Goal: Task Accomplishment & Management: Use online tool/utility

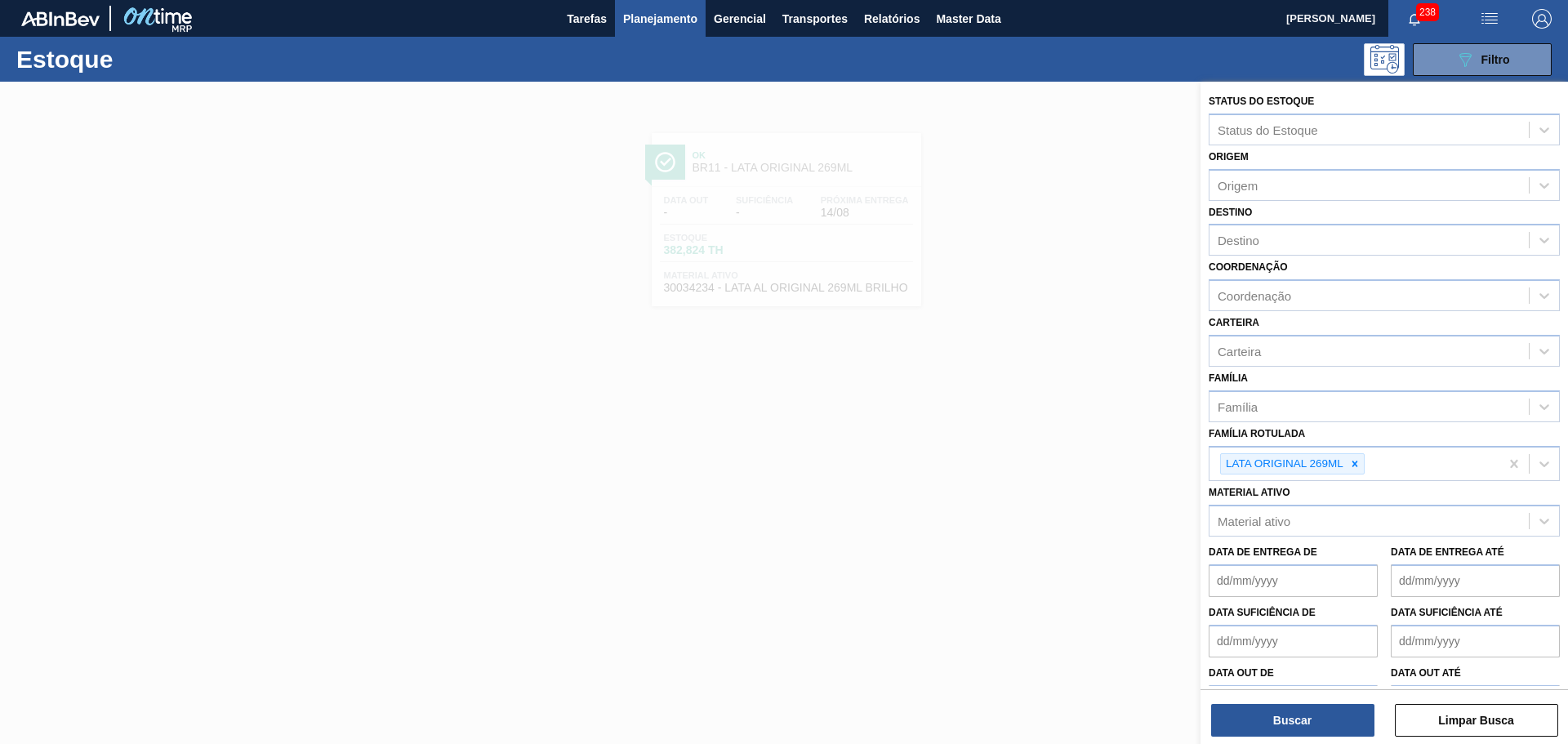
click at [1010, 137] on div at bounding box center [784, 453] width 1568 height 744
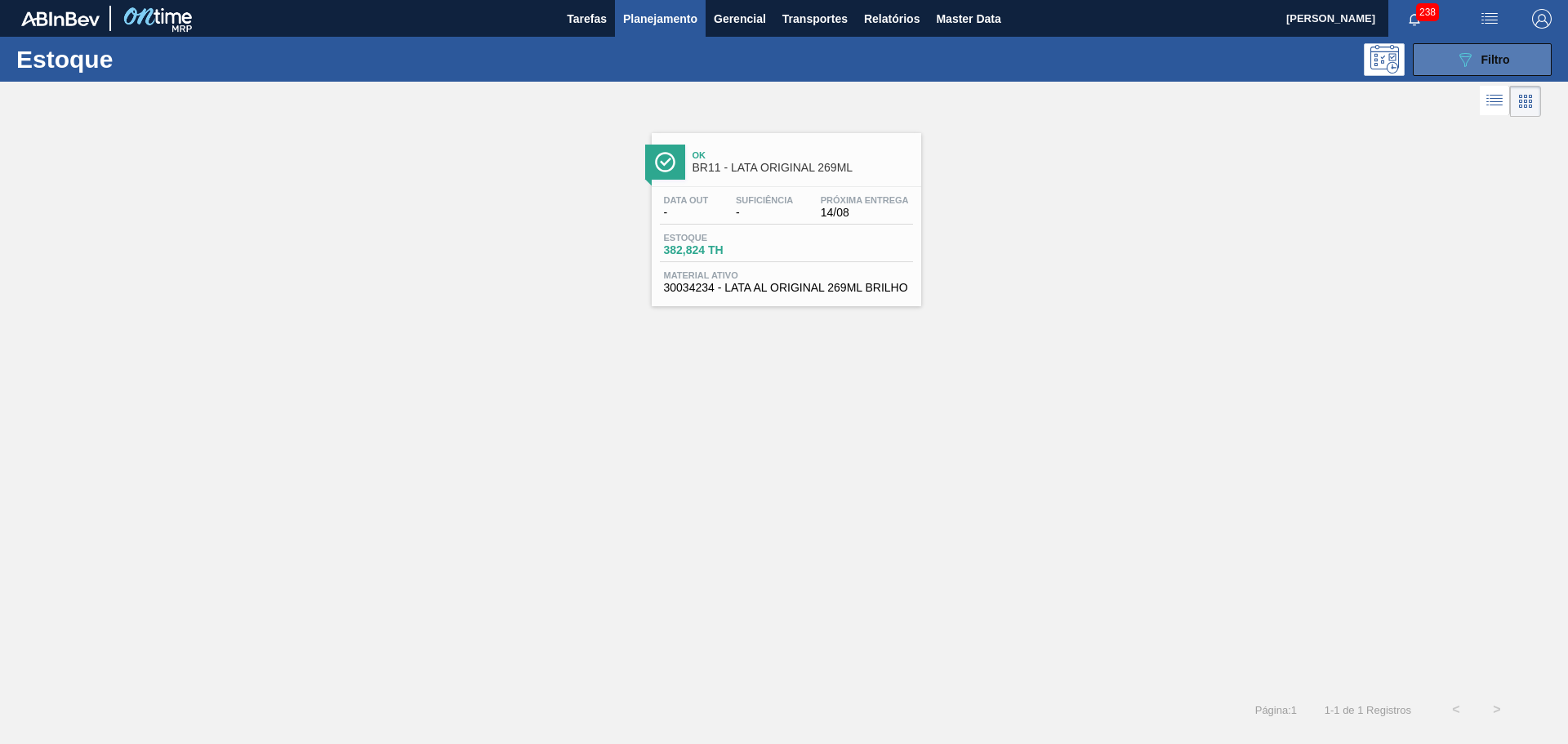
click at [1482, 58] on span "Filtro" at bounding box center [1496, 59] width 29 height 13
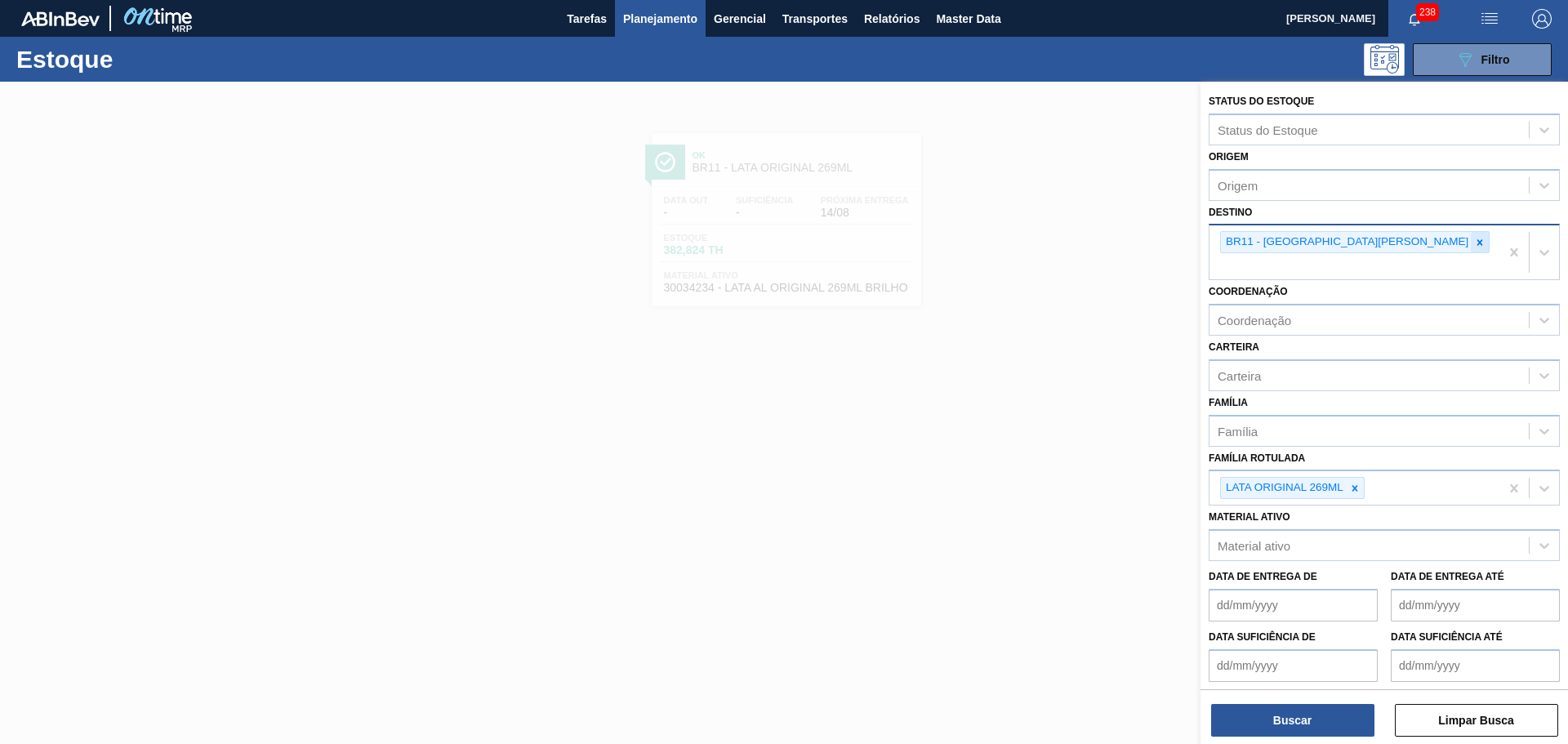
click at [1474, 237] on icon at bounding box center [1480, 243] width 12 height 12
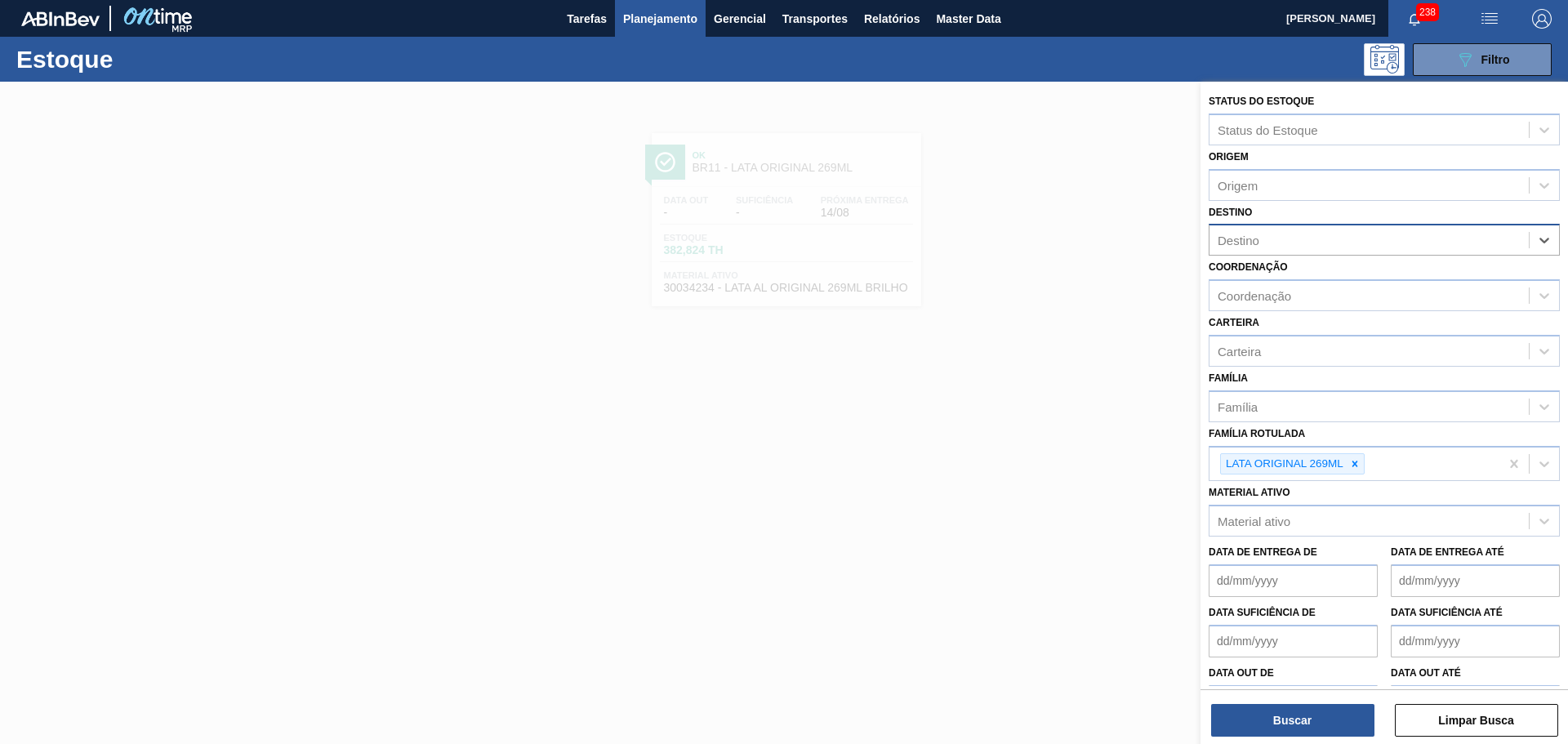
click at [1326, 236] on div "Destino" at bounding box center [1369, 241] width 319 height 24
type input "JAGU"
click at [1290, 260] on div "Coordenação Coordenação" at bounding box center [1384, 284] width 351 height 56
click at [1280, 240] on div "Destino" at bounding box center [1369, 241] width 319 height 24
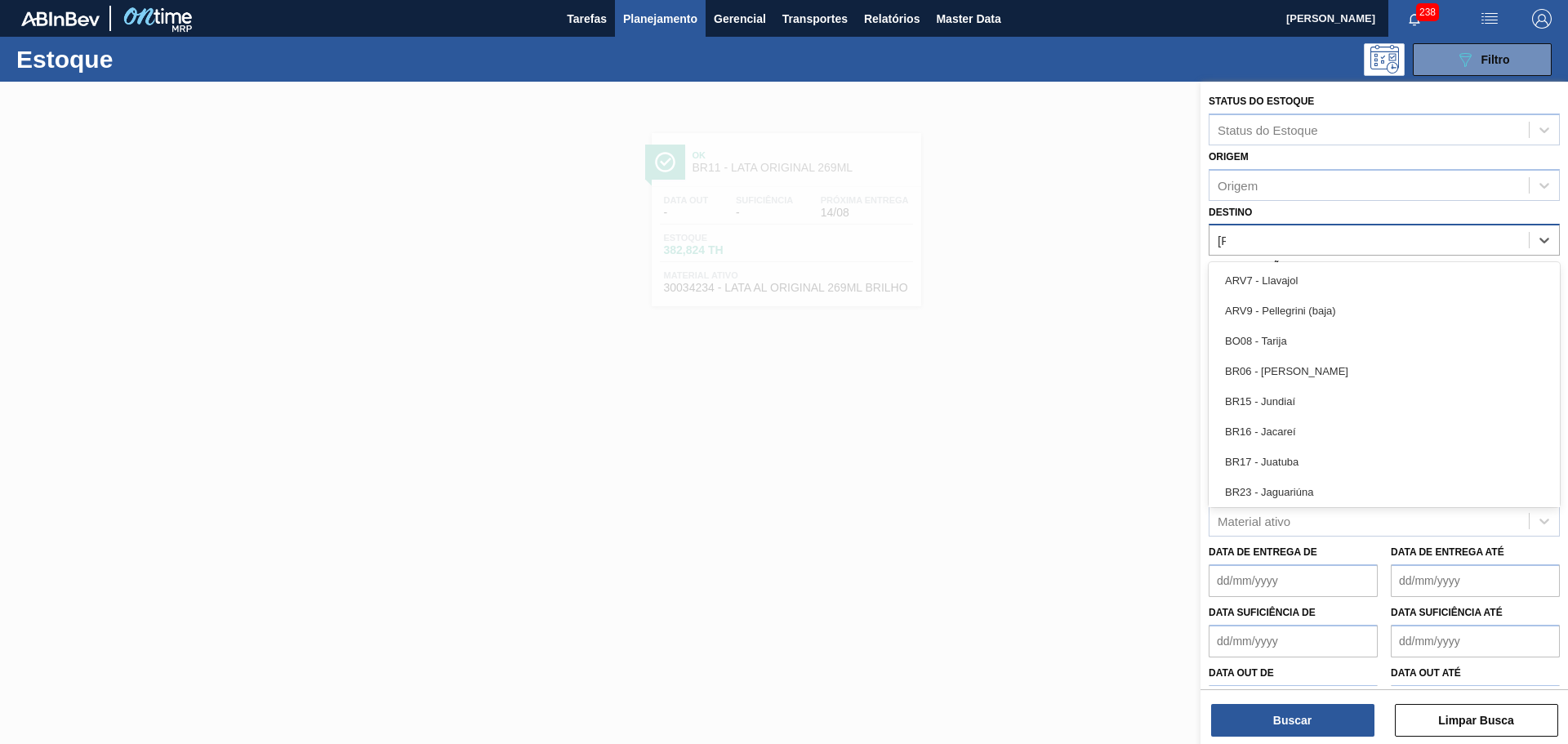
type input "JAG"
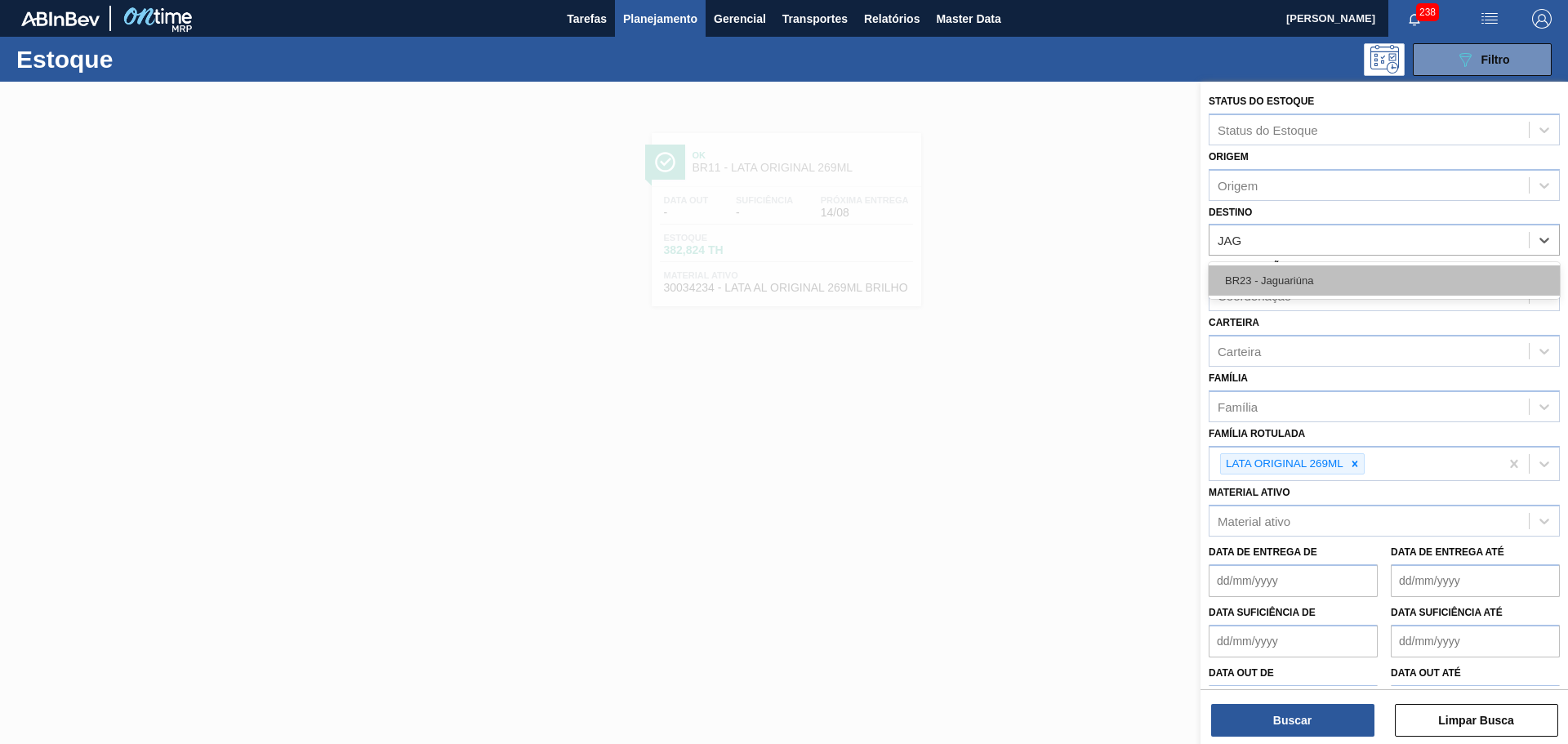
click at [1280, 278] on div "BR23 - Jaguariúna" at bounding box center [1384, 281] width 351 height 31
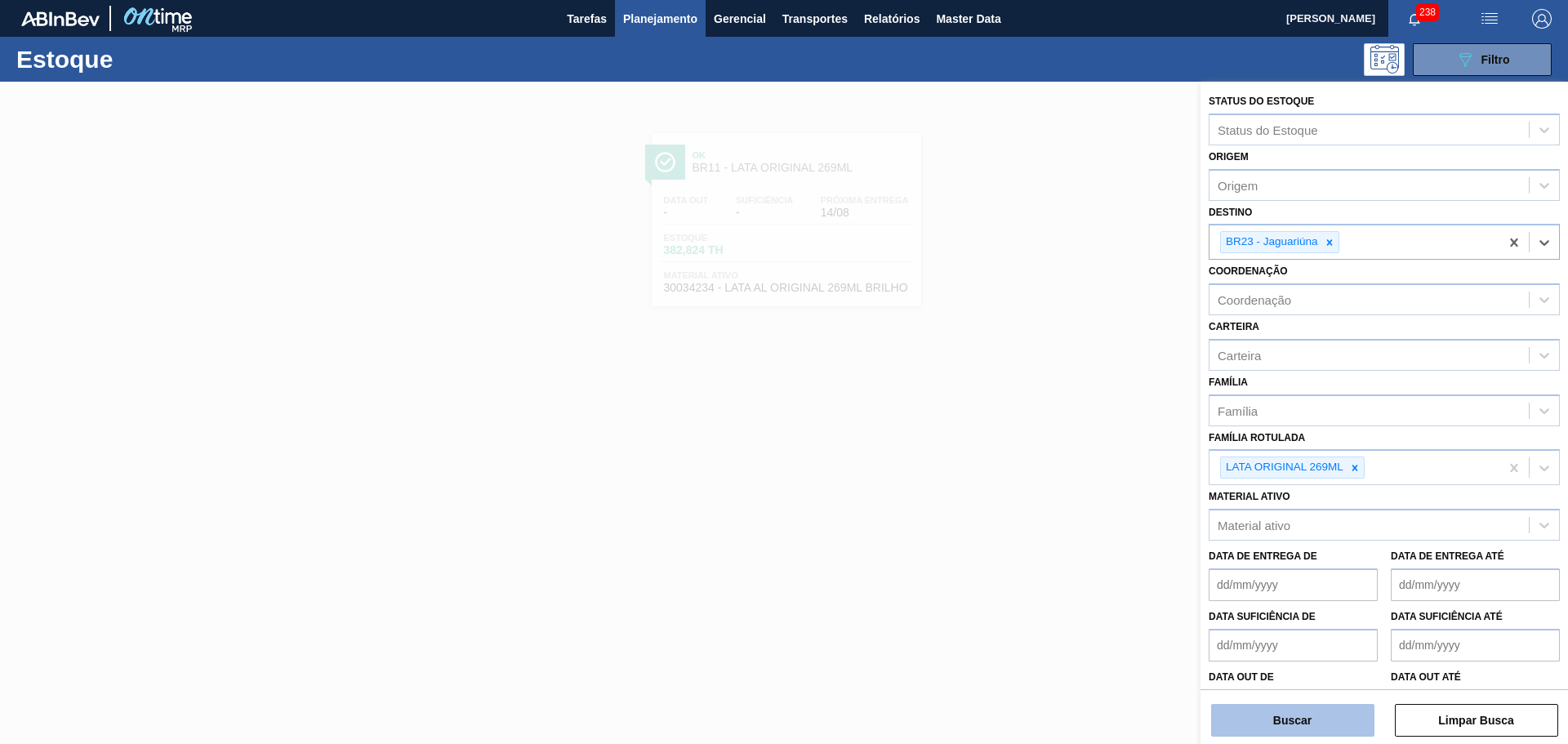
click at [1306, 732] on button "Buscar" at bounding box center [1293, 721] width 163 height 33
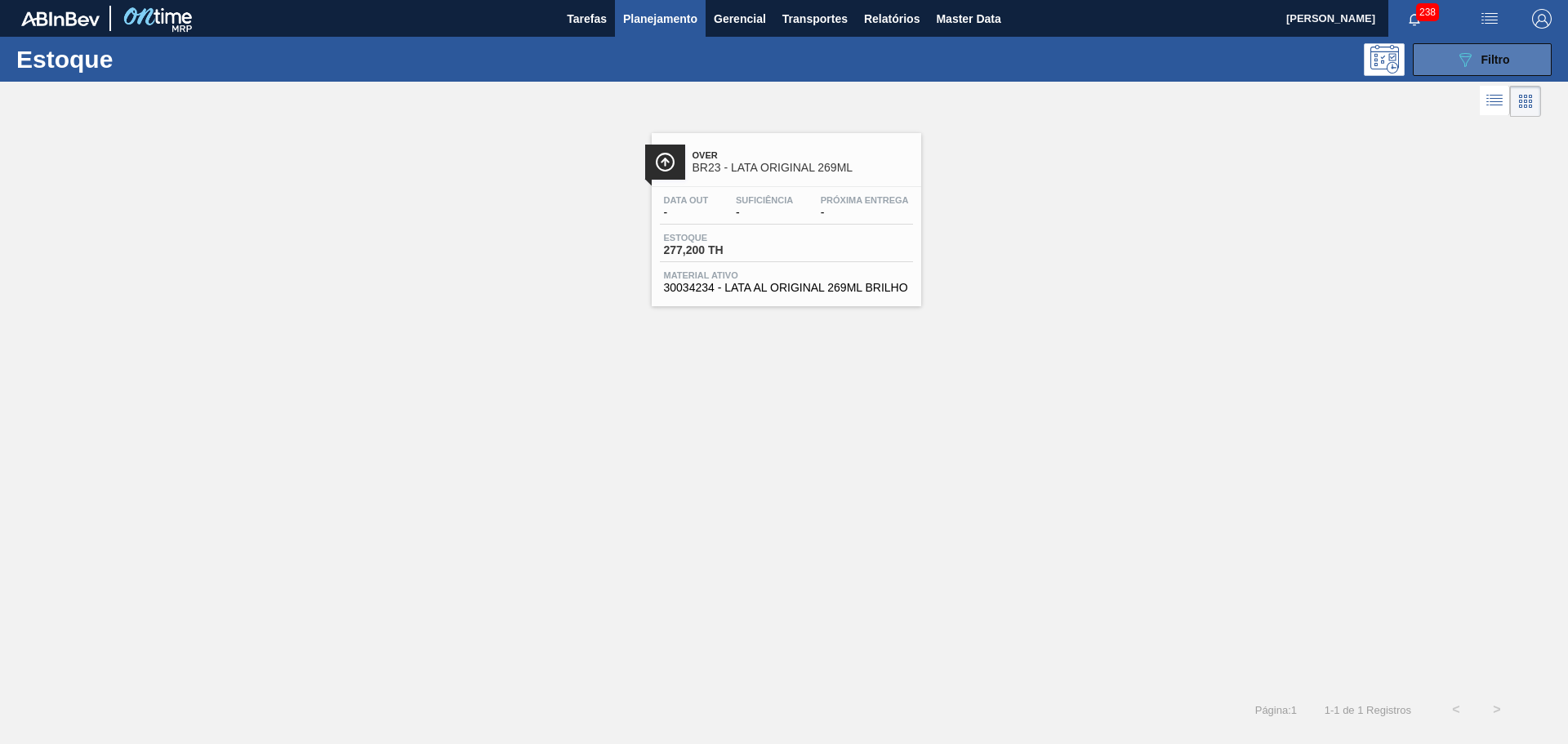
click at [1476, 55] on div "089F7B8B-B2A5-4AFE-B5C0-19BA573D28AC Filtro" at bounding box center [1483, 59] width 55 height 19
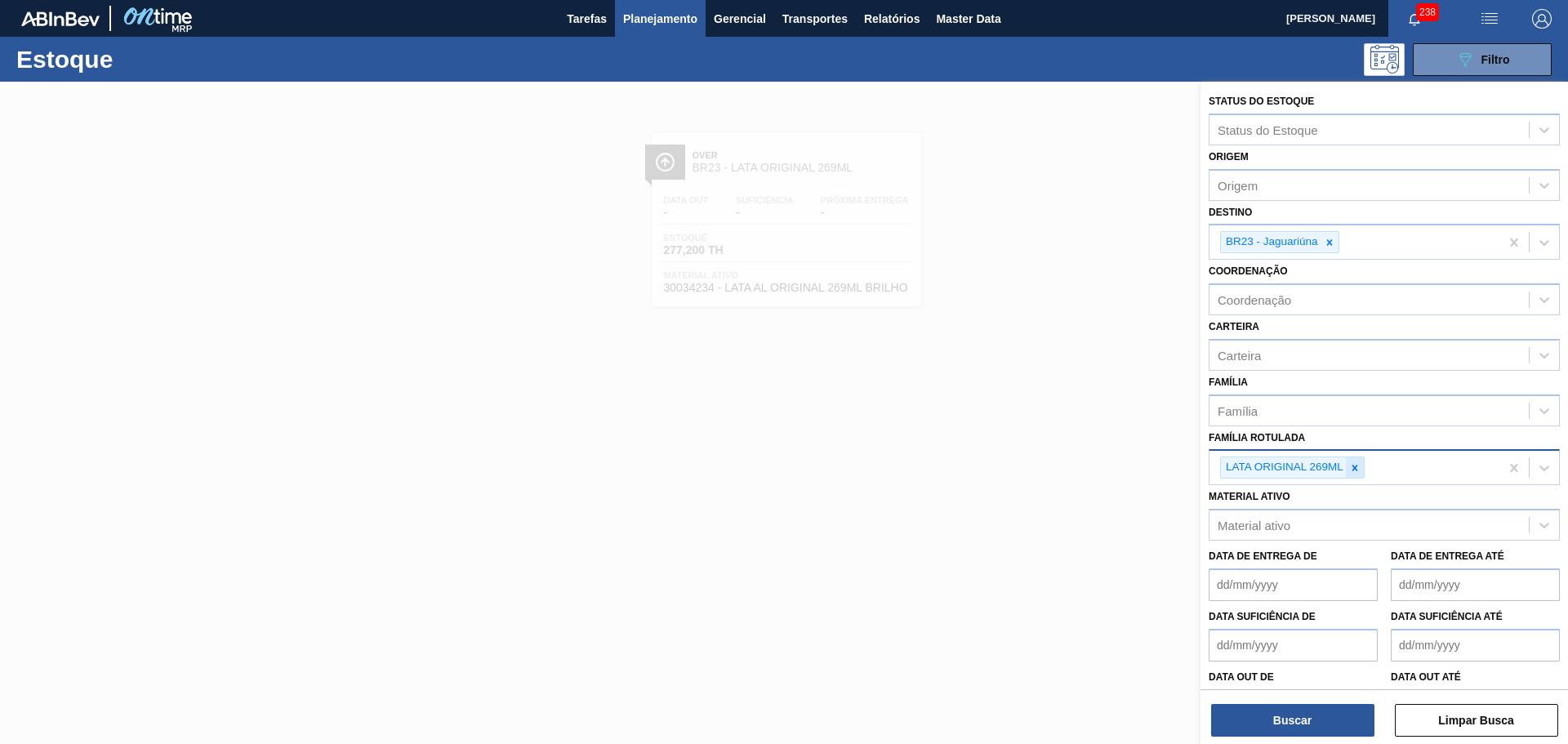
click at [1360, 468] on icon at bounding box center [1355, 468] width 12 height 12
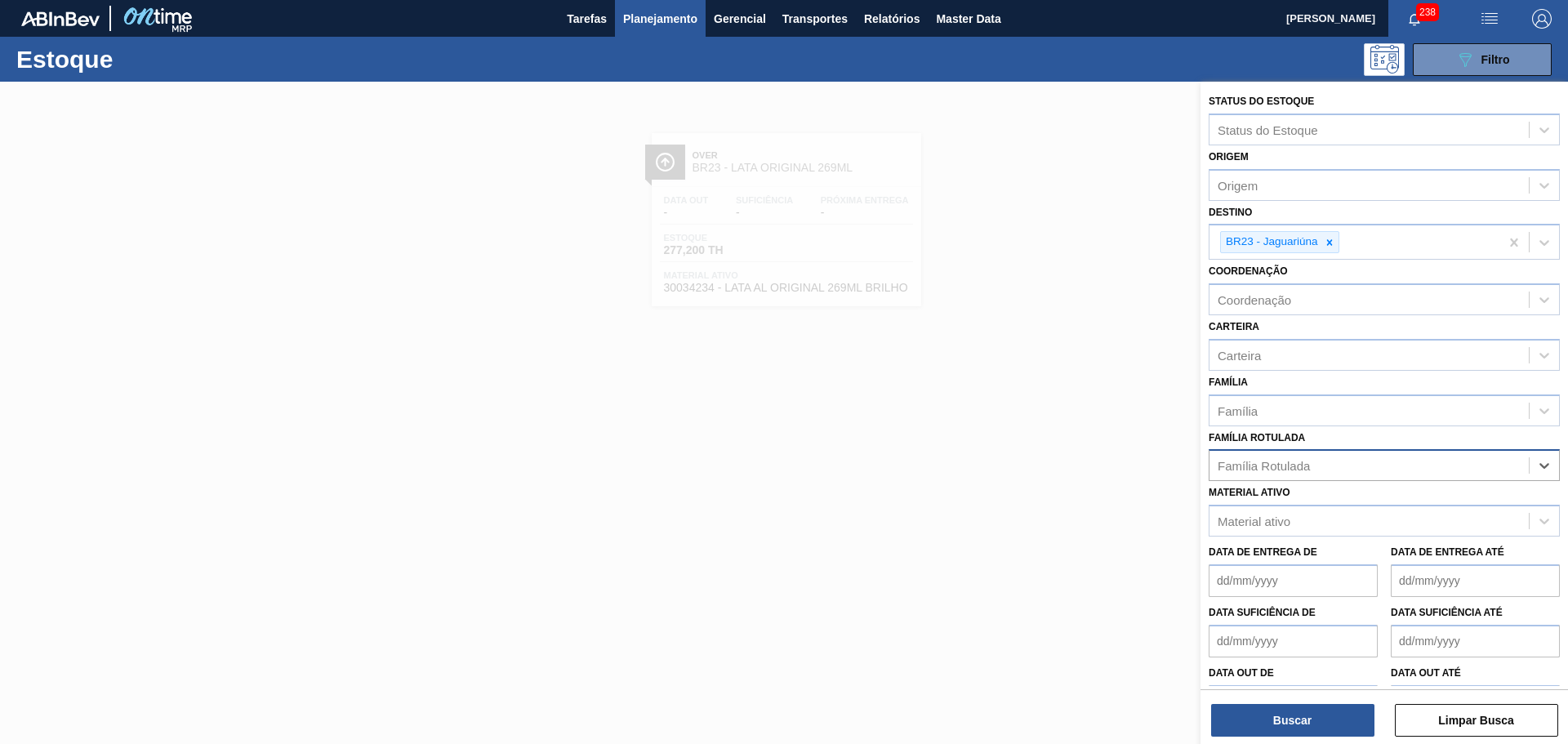
click at [1360, 468] on div "Família Rotulada" at bounding box center [1369, 466] width 319 height 24
type Rotulada "LATA SK 350"
click at [1252, 498] on div "LATA SK 350ML" at bounding box center [1384, 506] width 351 height 31
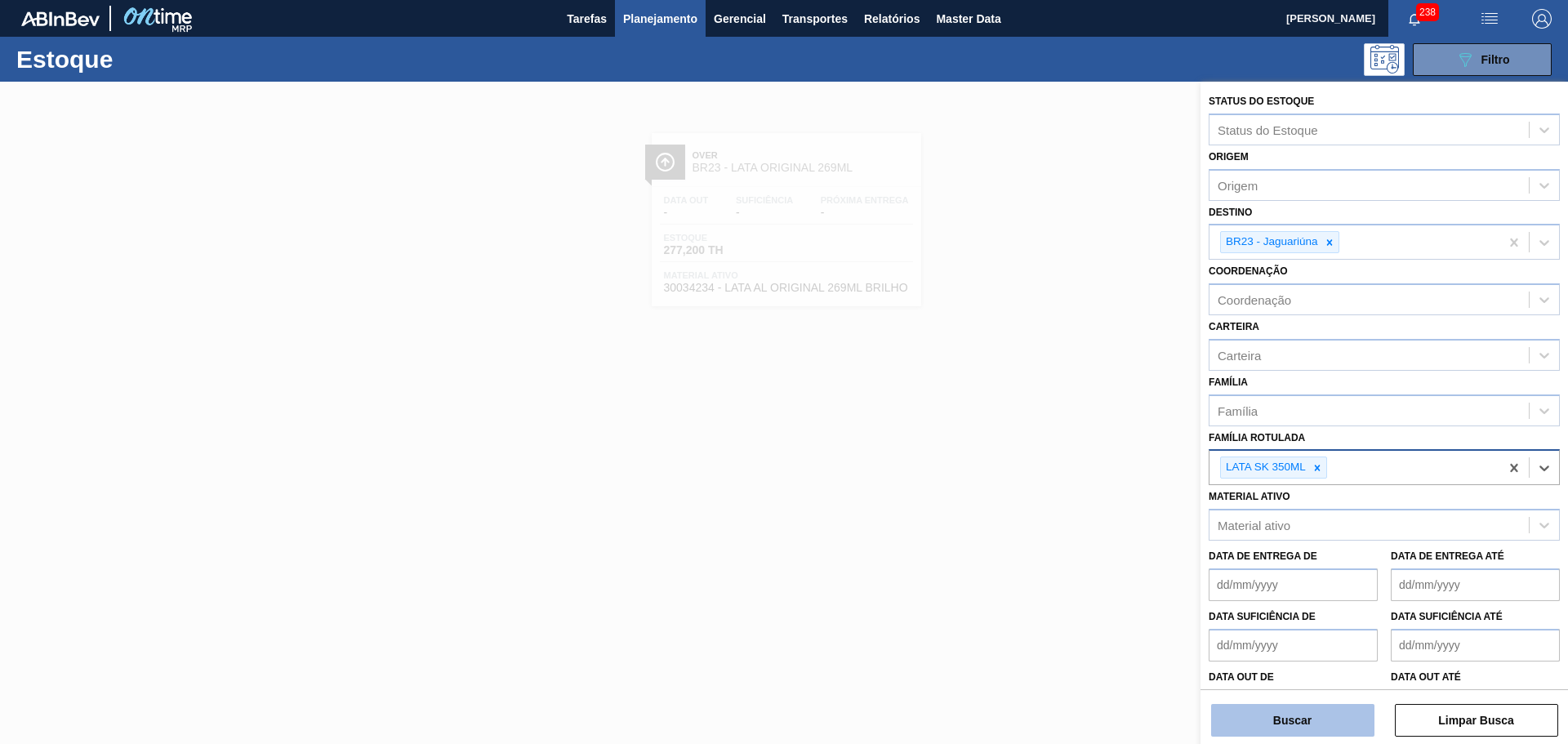
click at [1296, 724] on button "Buscar" at bounding box center [1293, 721] width 163 height 33
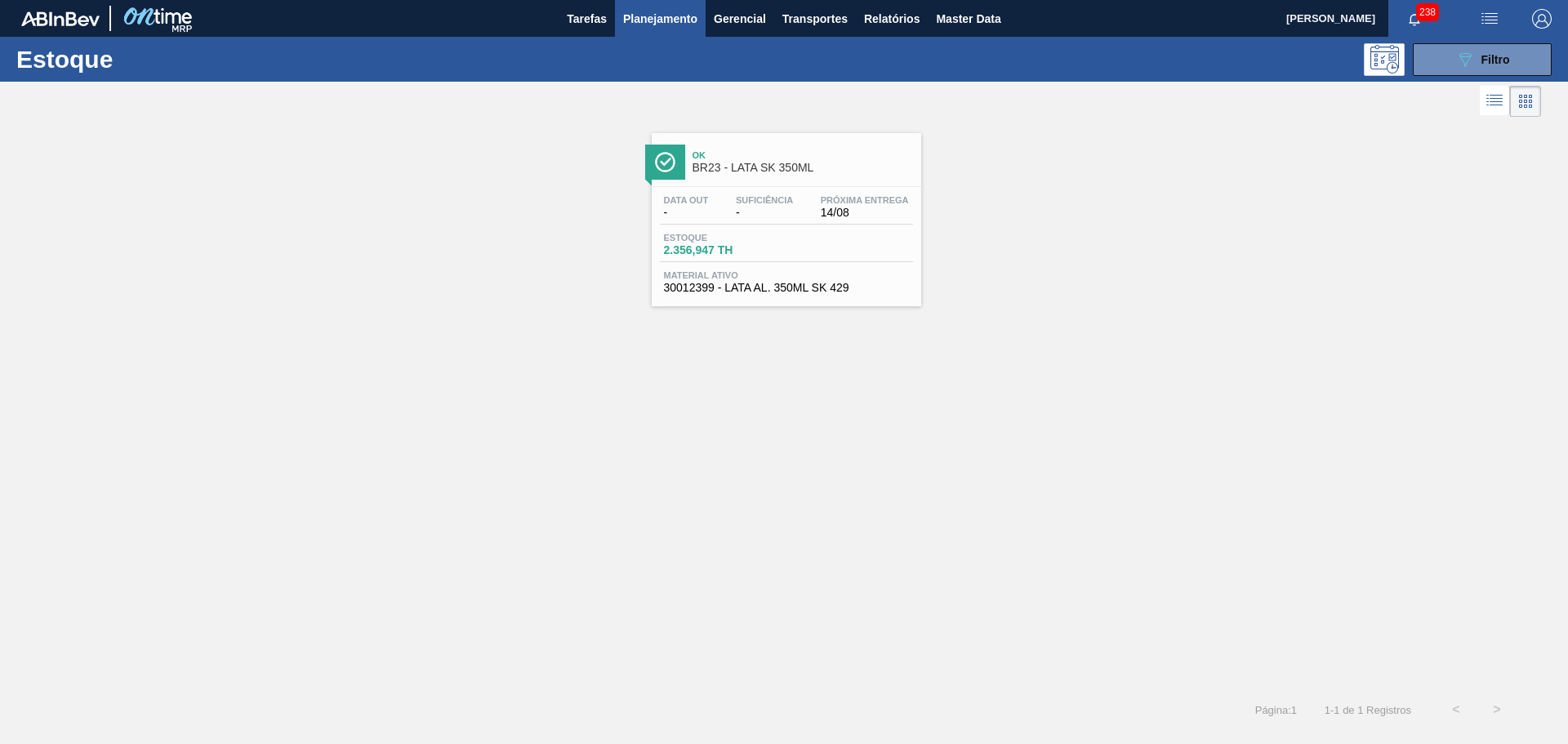
click at [796, 161] on div "Ok BR23 - LATA SK 350ML" at bounding box center [803, 162] width 220 height 36
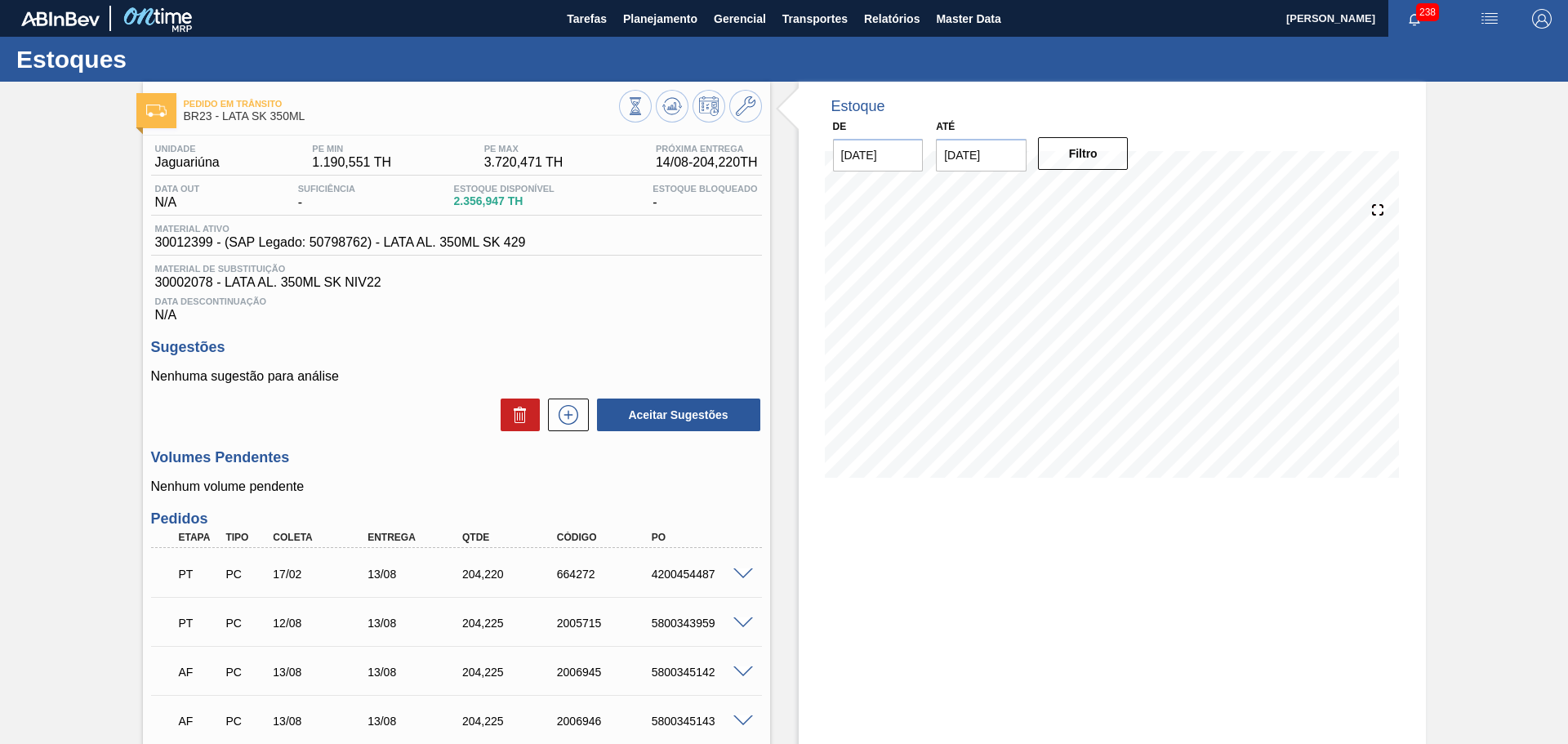
click at [1486, 19] on img "button" at bounding box center [1489, 18] width 19 height 19
click at [1445, 52] on li "Pedido Contingência" at bounding box center [1481, 58] width 150 height 30
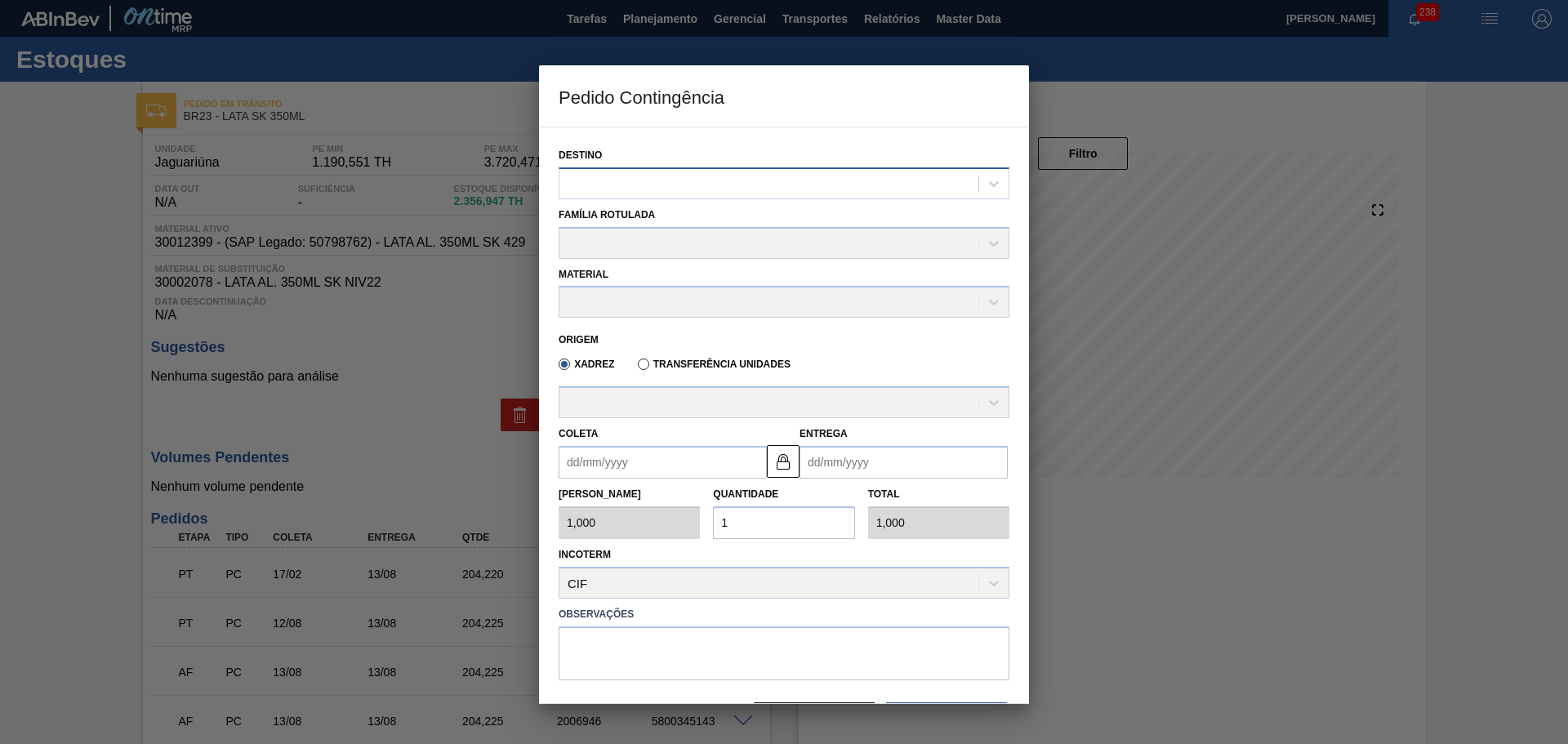
click at [738, 185] on div at bounding box center [769, 183] width 419 height 24
type input "JAGU"
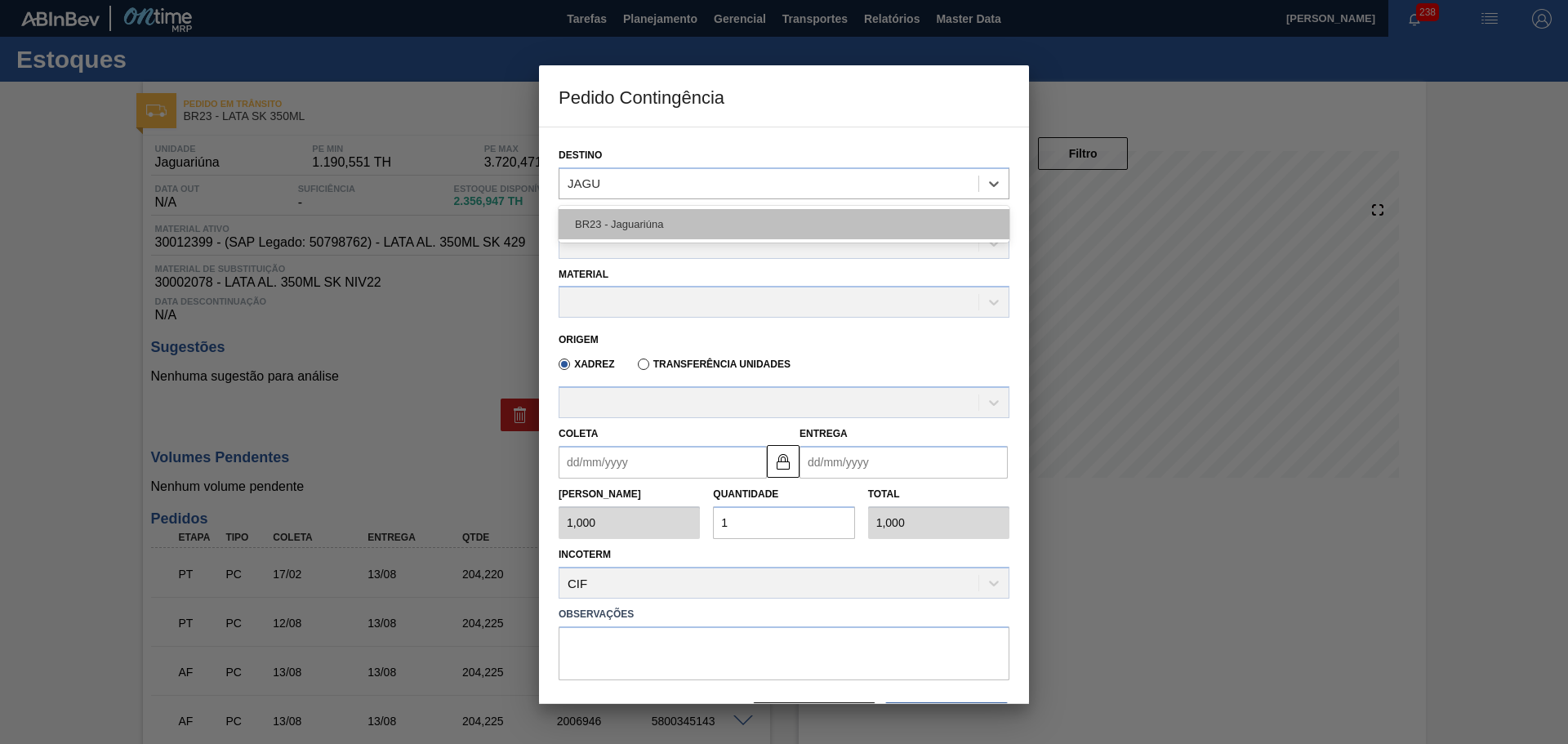
click at [655, 231] on div "BR23 - Jaguariúna" at bounding box center [784, 224] width 450 height 31
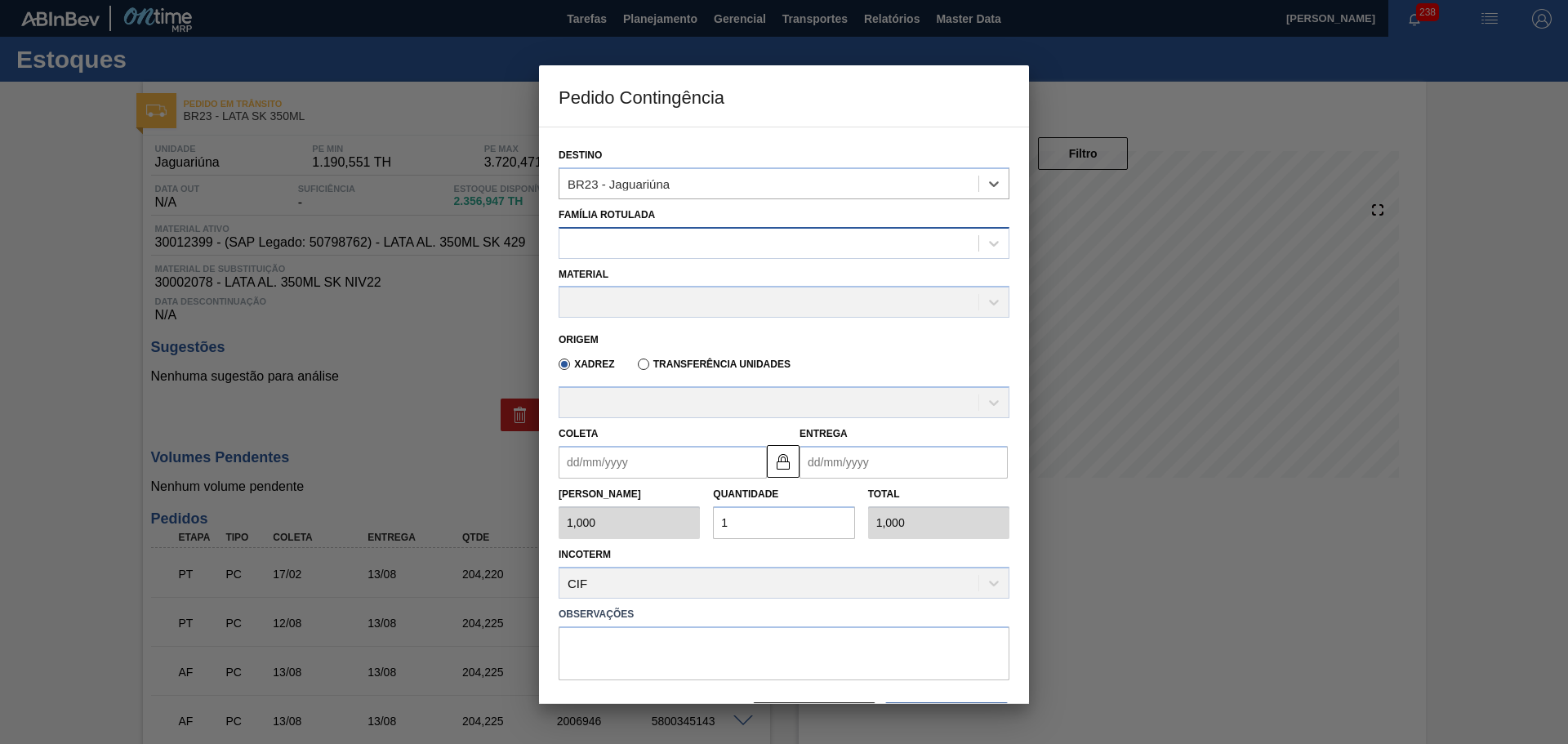
click at [653, 246] on div at bounding box center [769, 243] width 419 height 24
type Rotulada "LATA SK 350"
click at [657, 285] on div "LATA SK 350ML" at bounding box center [784, 284] width 450 height 31
click at [636, 300] on div at bounding box center [769, 302] width 419 height 24
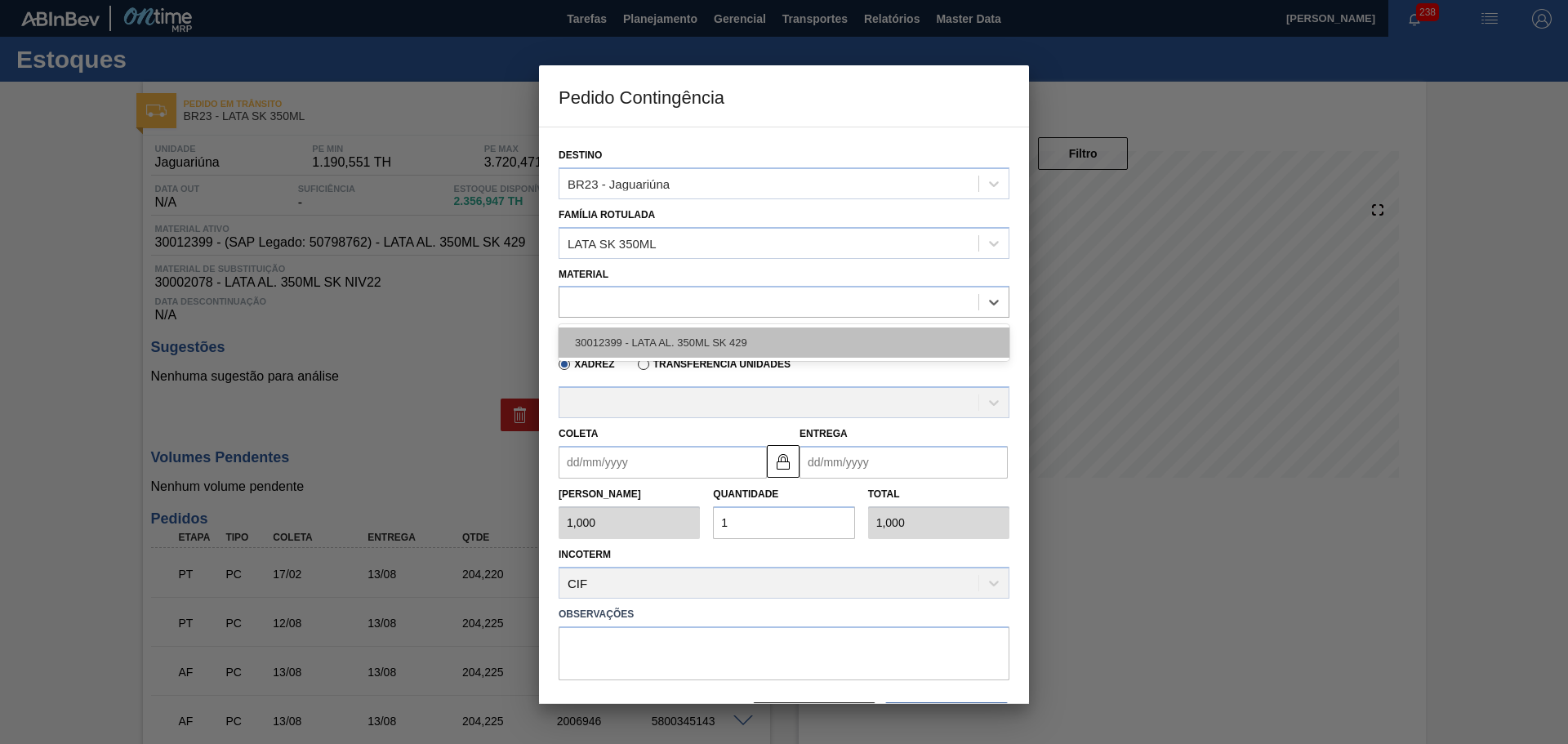
click at [656, 343] on div "30012399 - LATA AL. 350ML SK 429" at bounding box center [784, 343] width 450 height 31
type input "8,169"
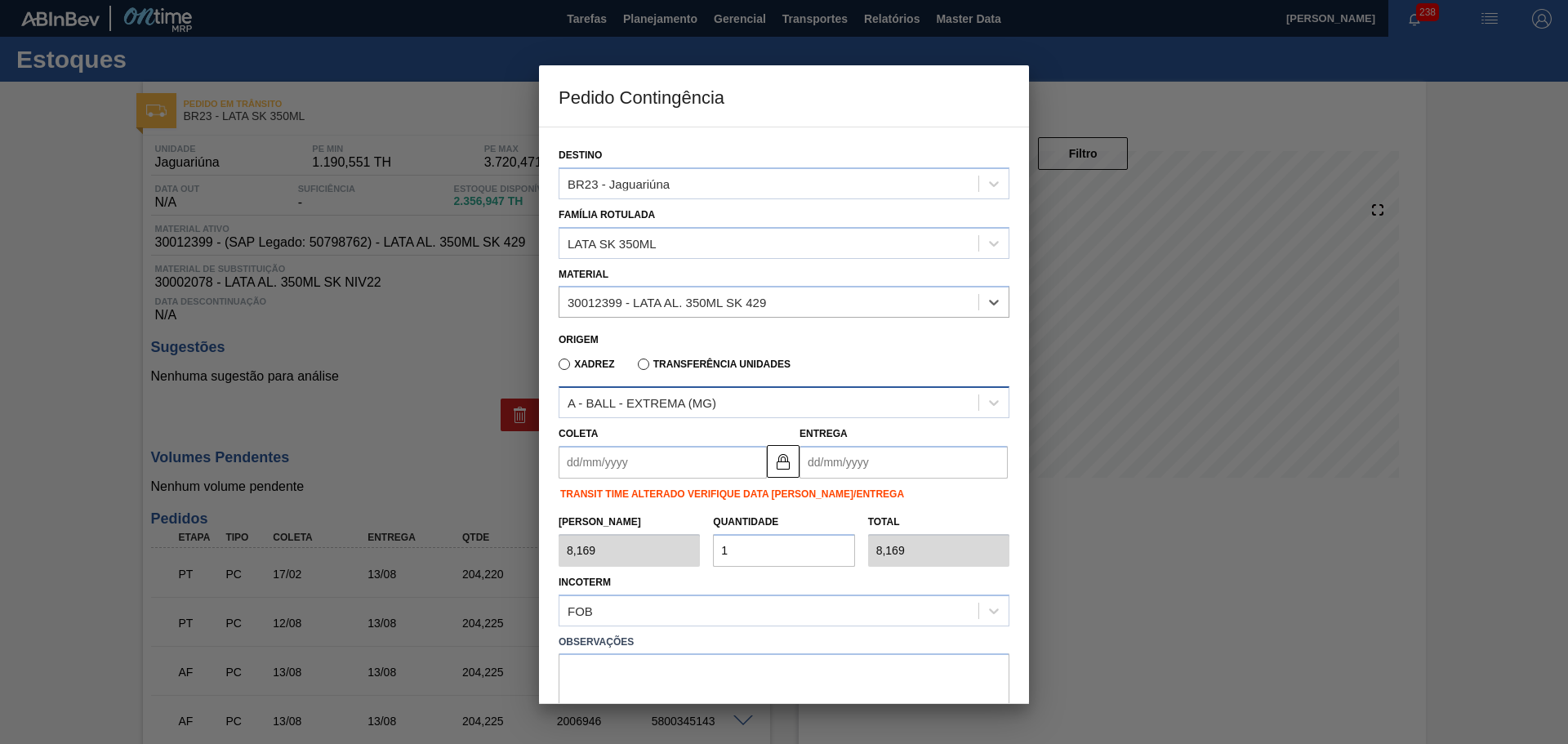
click at [663, 406] on div "A - BALL - EXTREMA (MG)" at bounding box center [641, 403] width 149 height 13
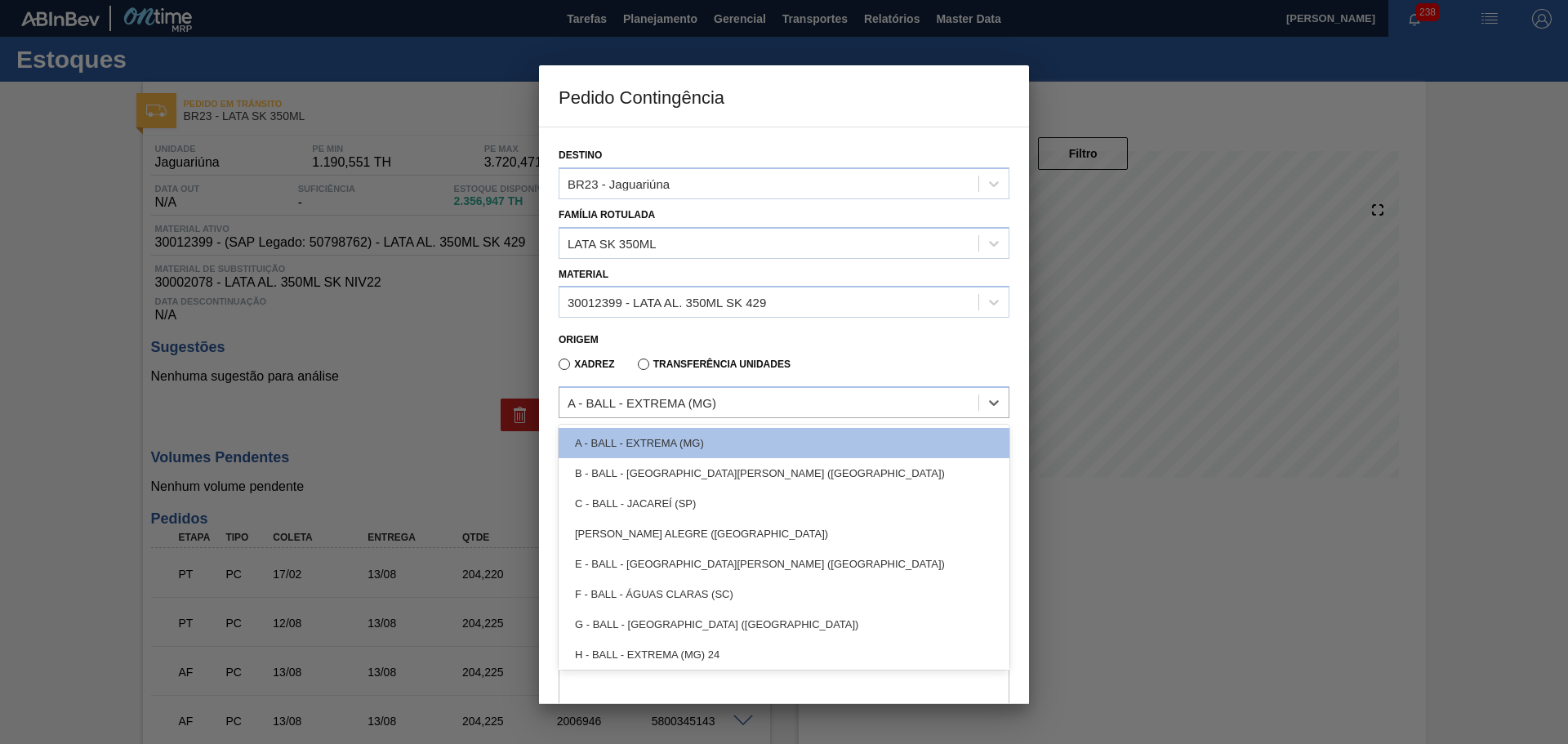
click at [685, 663] on div "H - BALL - EXTREMA (MG) 24" at bounding box center [784, 655] width 450 height 31
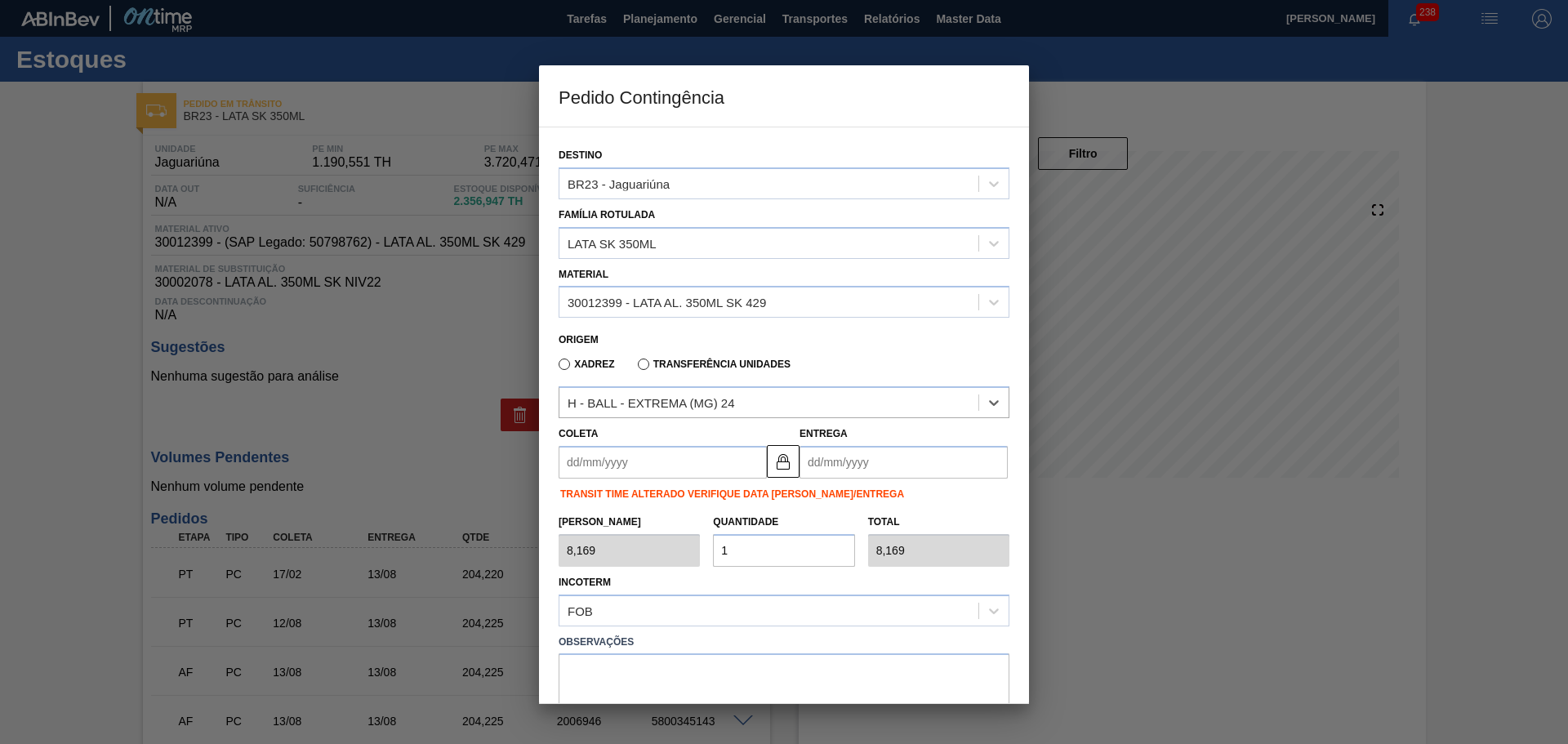
click at [675, 467] on input "Coleta" at bounding box center [662, 462] width 208 height 33
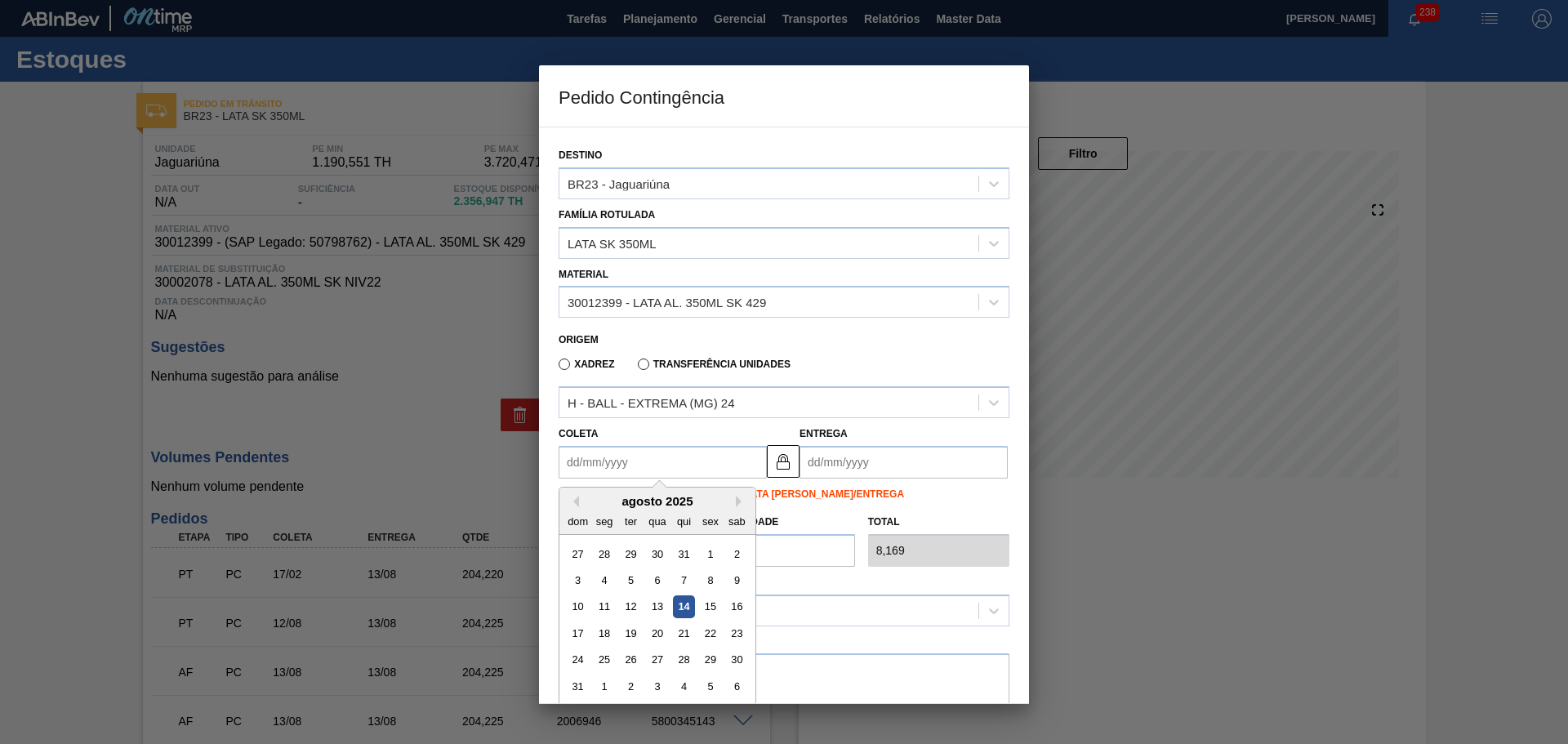
click at [682, 611] on div "14" at bounding box center [683, 607] width 22 height 22
type input "[DATE]"
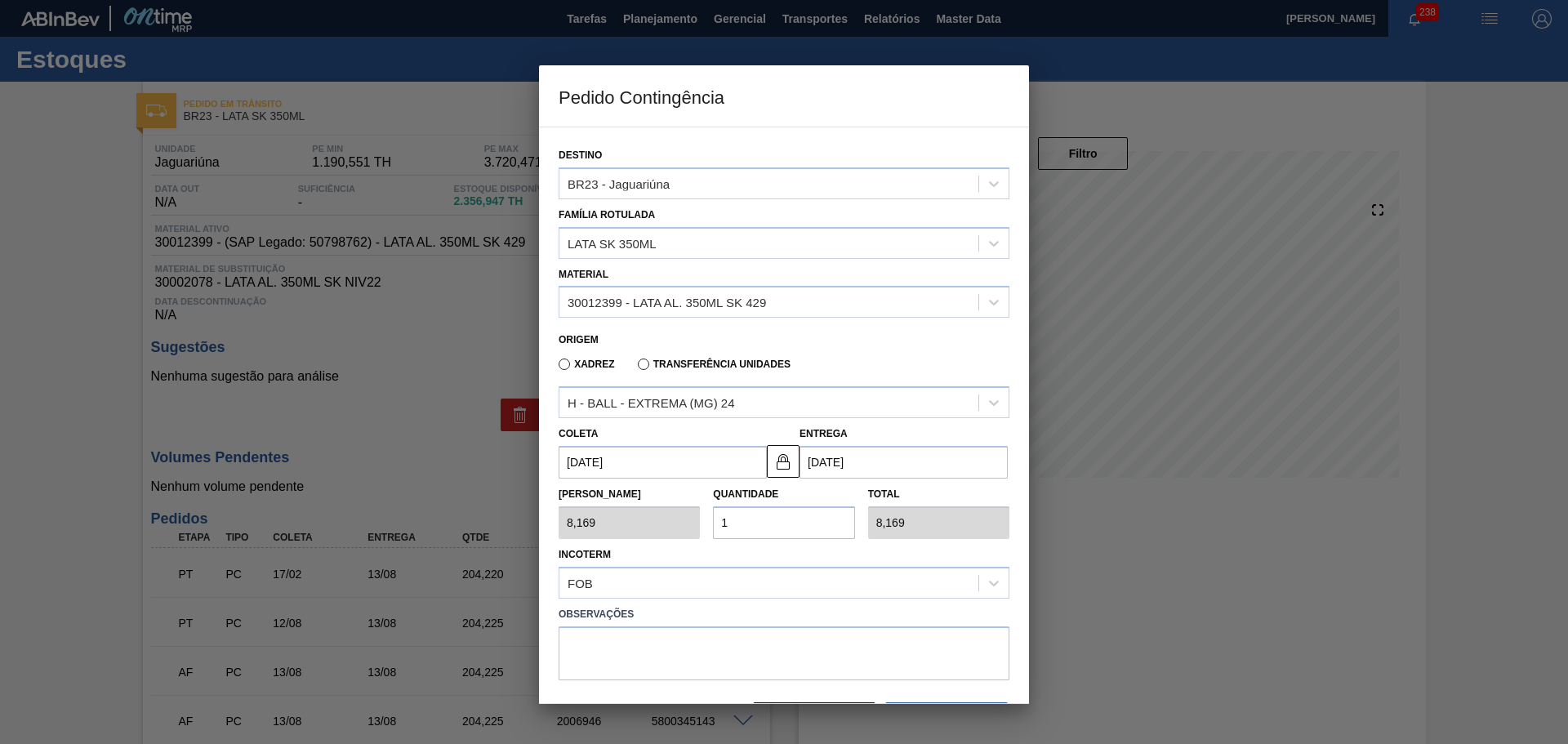
click at [699, 518] on div "Tam Lote 8,169 Quantidade 1 Total 8,169" at bounding box center [784, 508] width 464 height 60
type input "2"
type input "16,338"
type input "25"
type input "204,225"
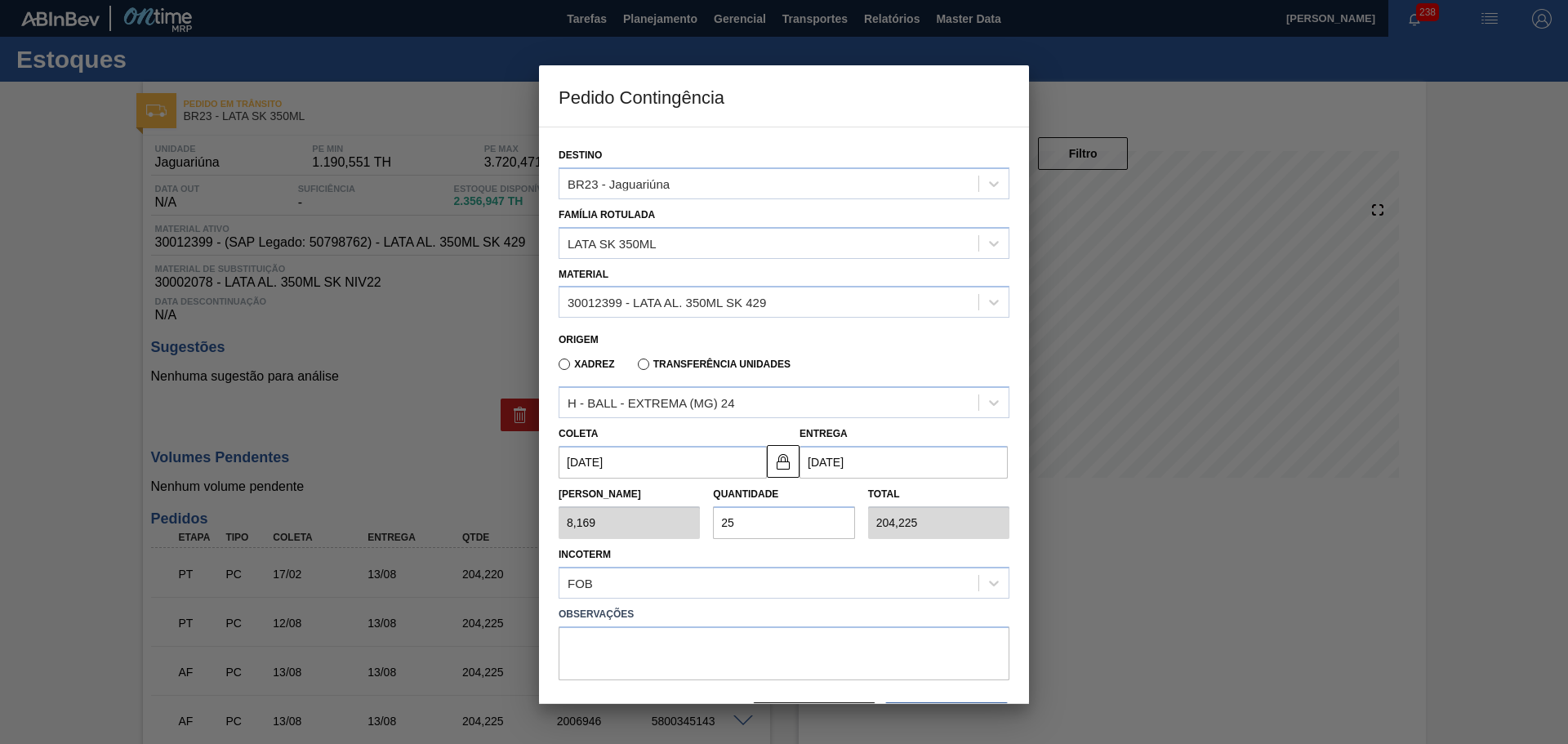
drag, startPoint x: 756, startPoint y: 525, endPoint x: 706, endPoint y: 523, distance: 50.0
click at [707, 523] on div "Quantidade 25" at bounding box center [783, 511] width 154 height 57
type input "2"
type input "16,338"
type input "20"
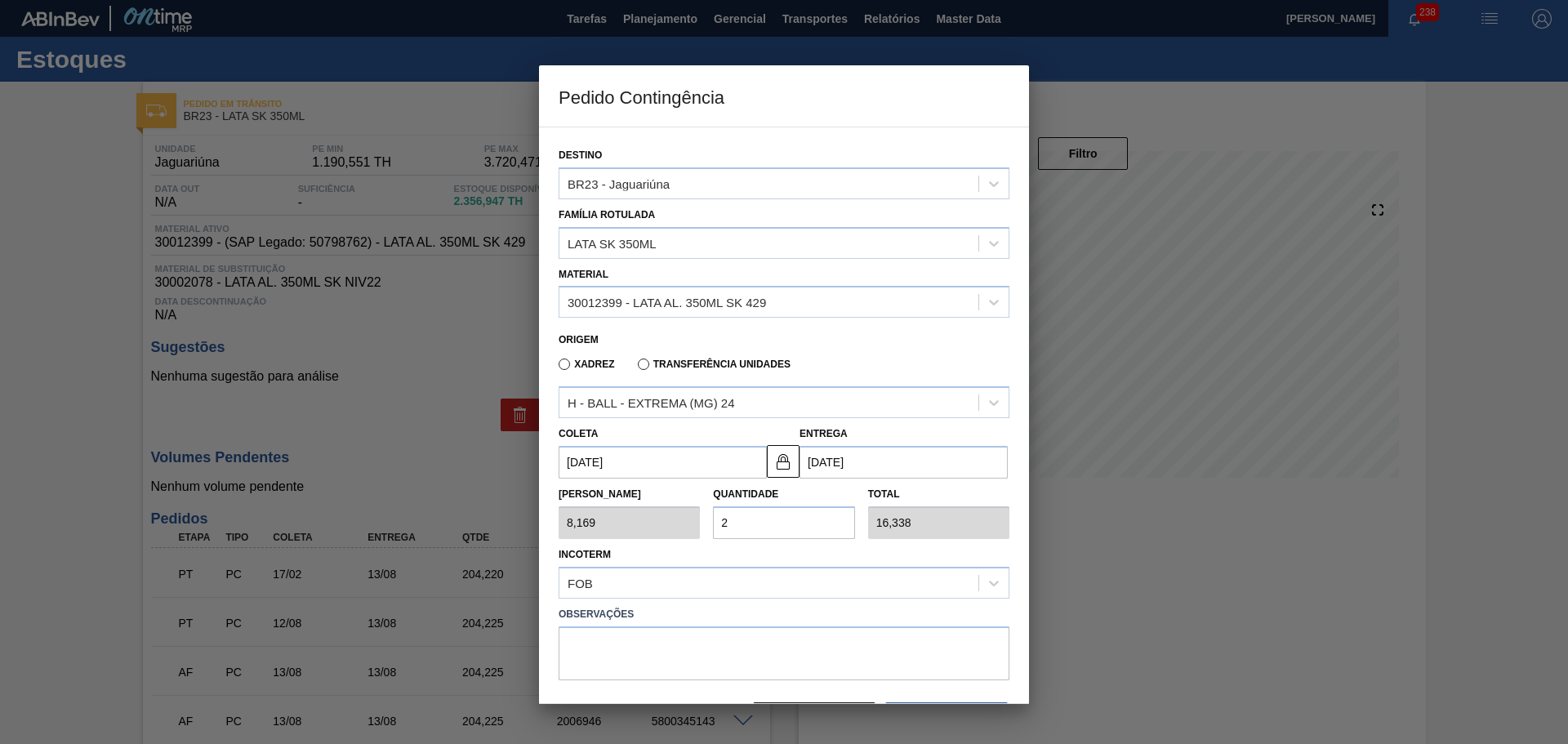
type input "163,380"
type input "20"
click at [801, 549] on div "Incoterm FOB" at bounding box center [784, 571] width 450 height 56
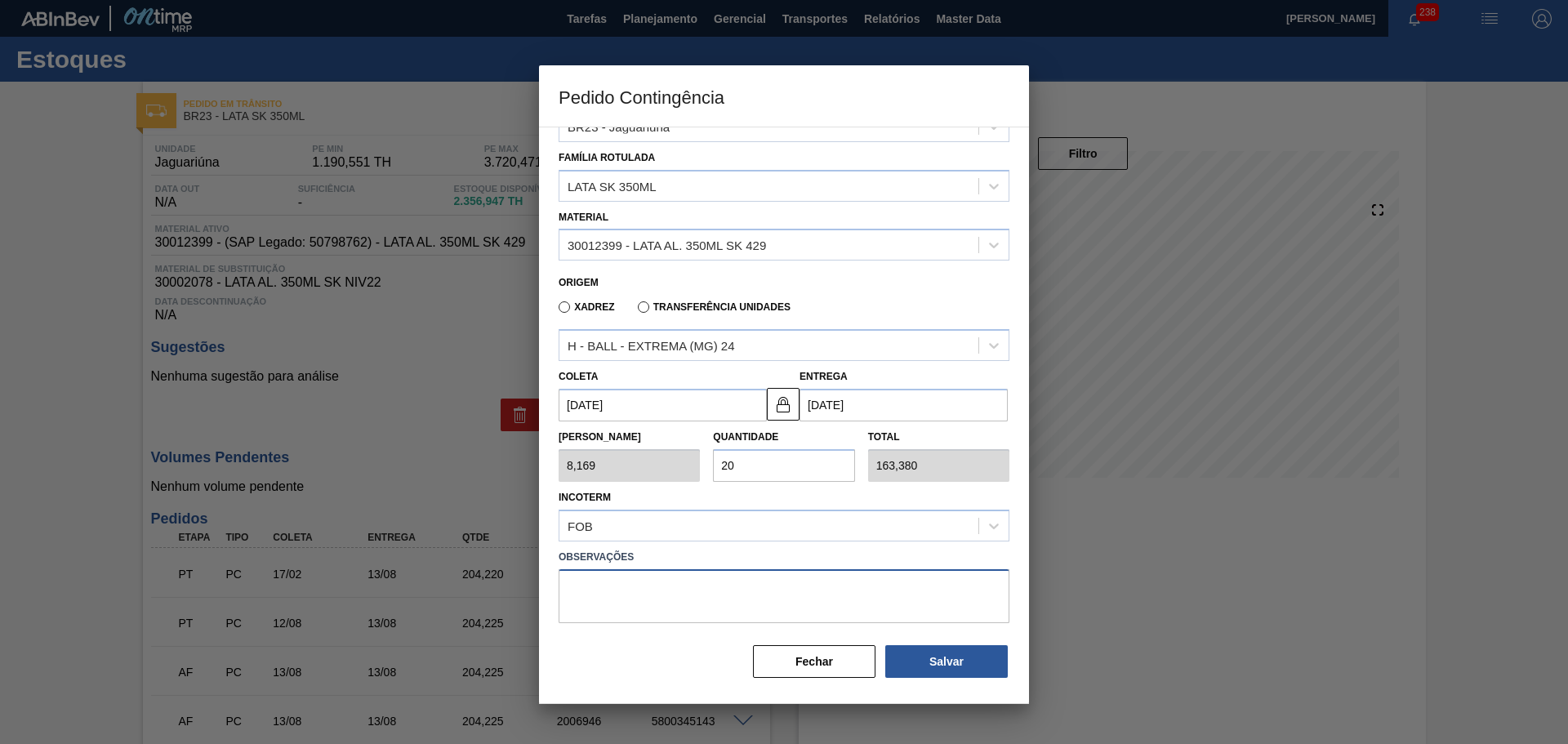
click at [718, 616] on textarea at bounding box center [784, 596] width 450 height 54
click at [871, 561] on label "Observações" at bounding box center [784, 557] width 450 height 24
click at [948, 661] on button "Salvar" at bounding box center [947, 662] width 123 height 33
type input "1,000"
type input "1"
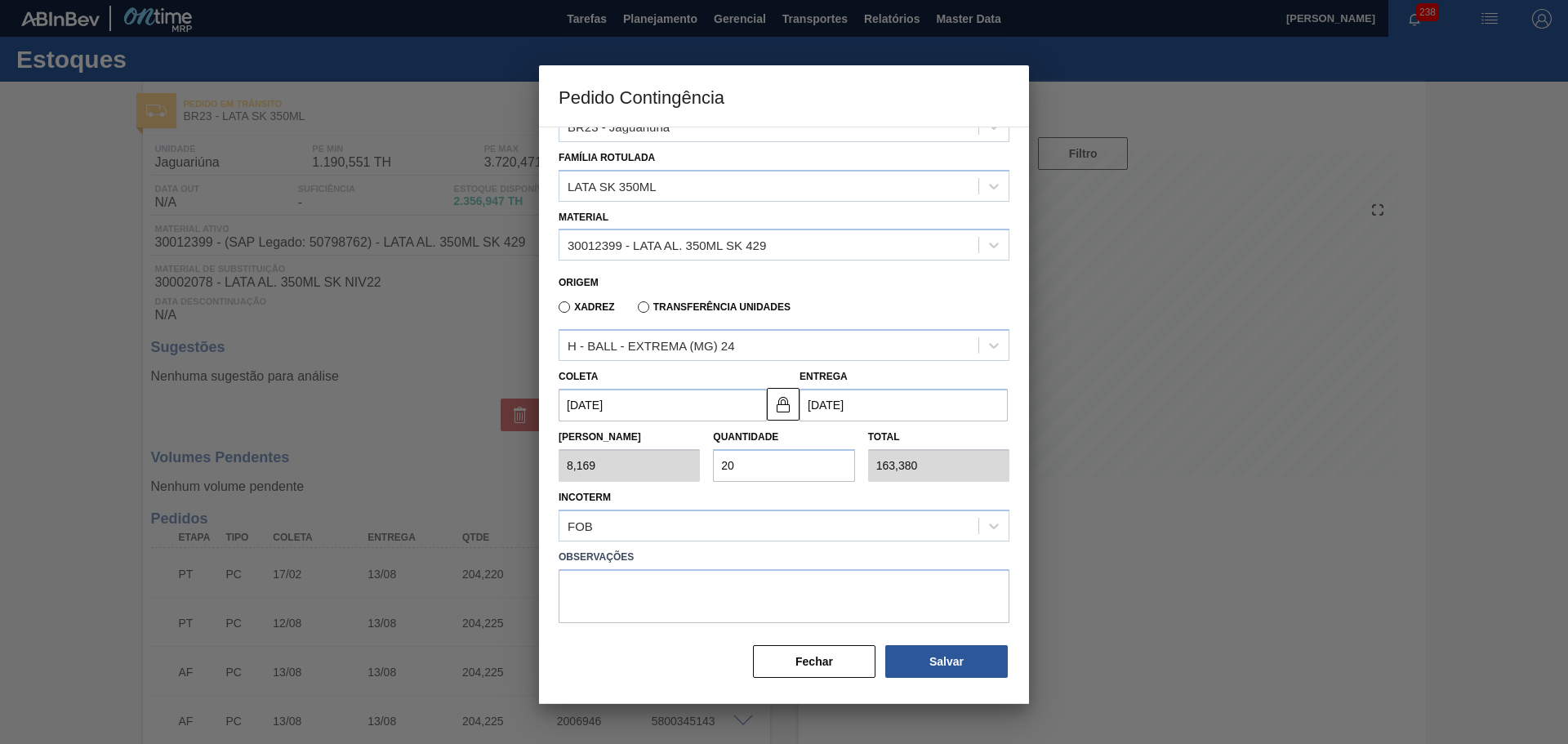
type input "1,000"
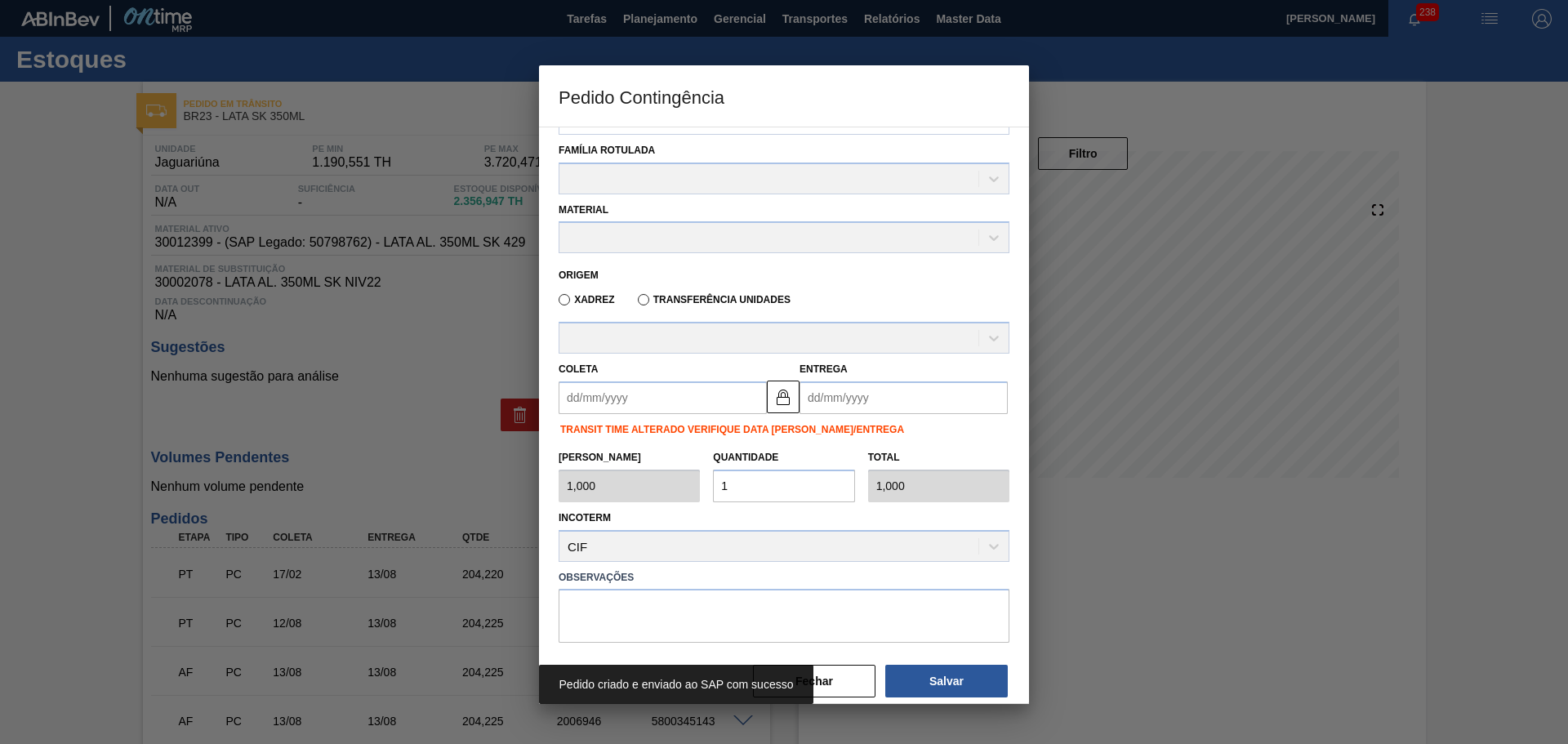
click at [926, 516] on div "Incoterm CIF" at bounding box center [784, 534] width 450 height 56
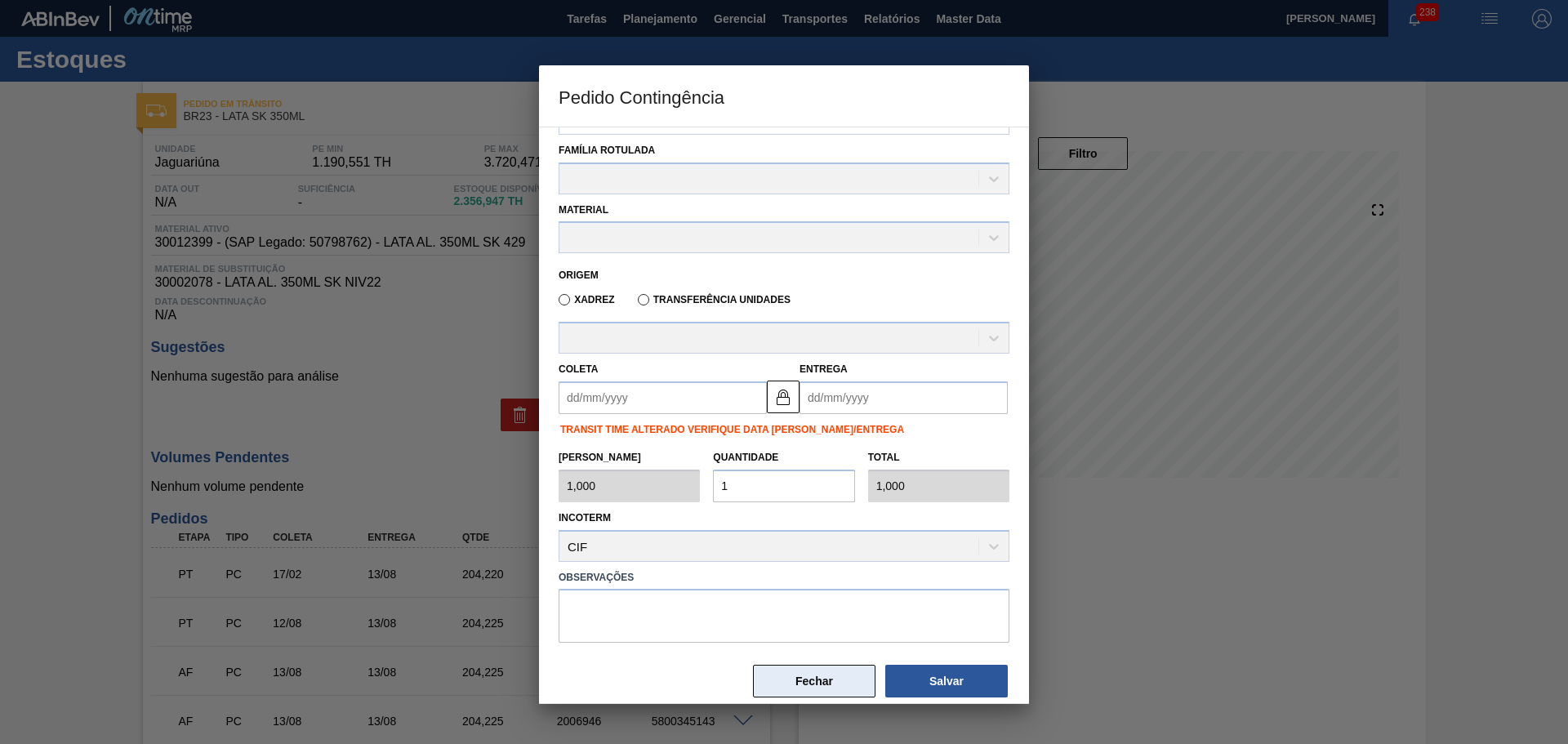
click at [840, 687] on button "Fechar" at bounding box center [815, 682] width 123 height 33
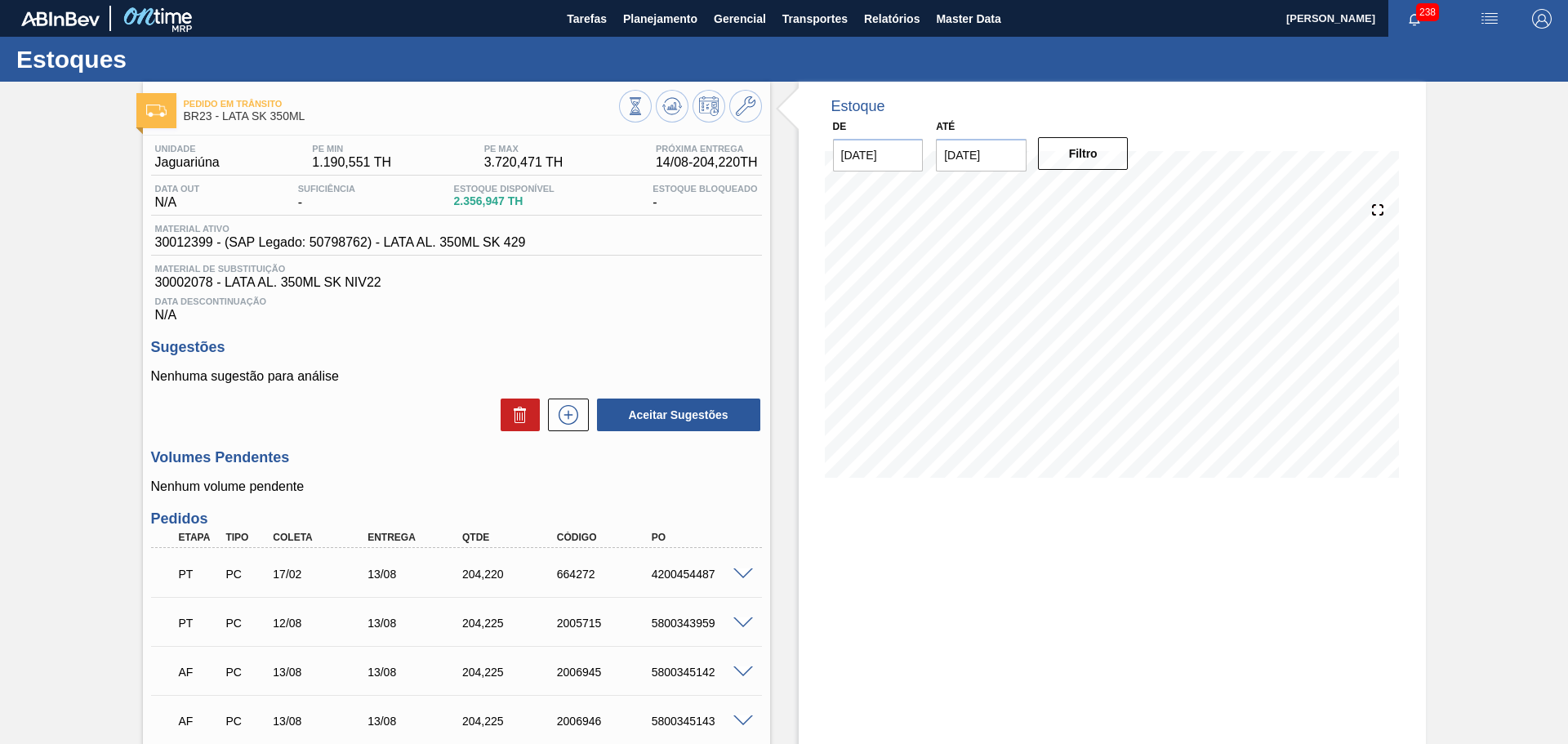
scroll to position [0, 0]
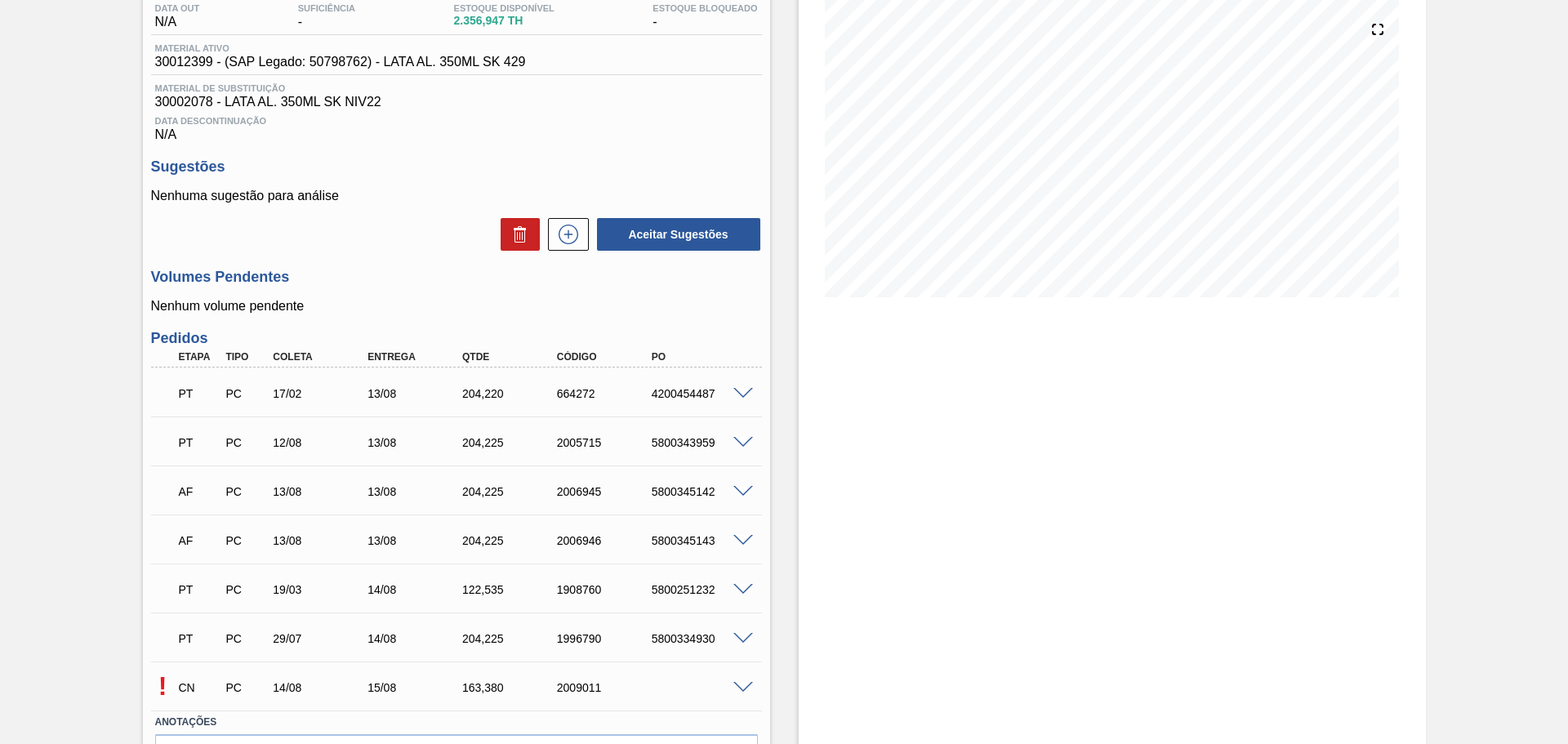
scroll to position [281, 0]
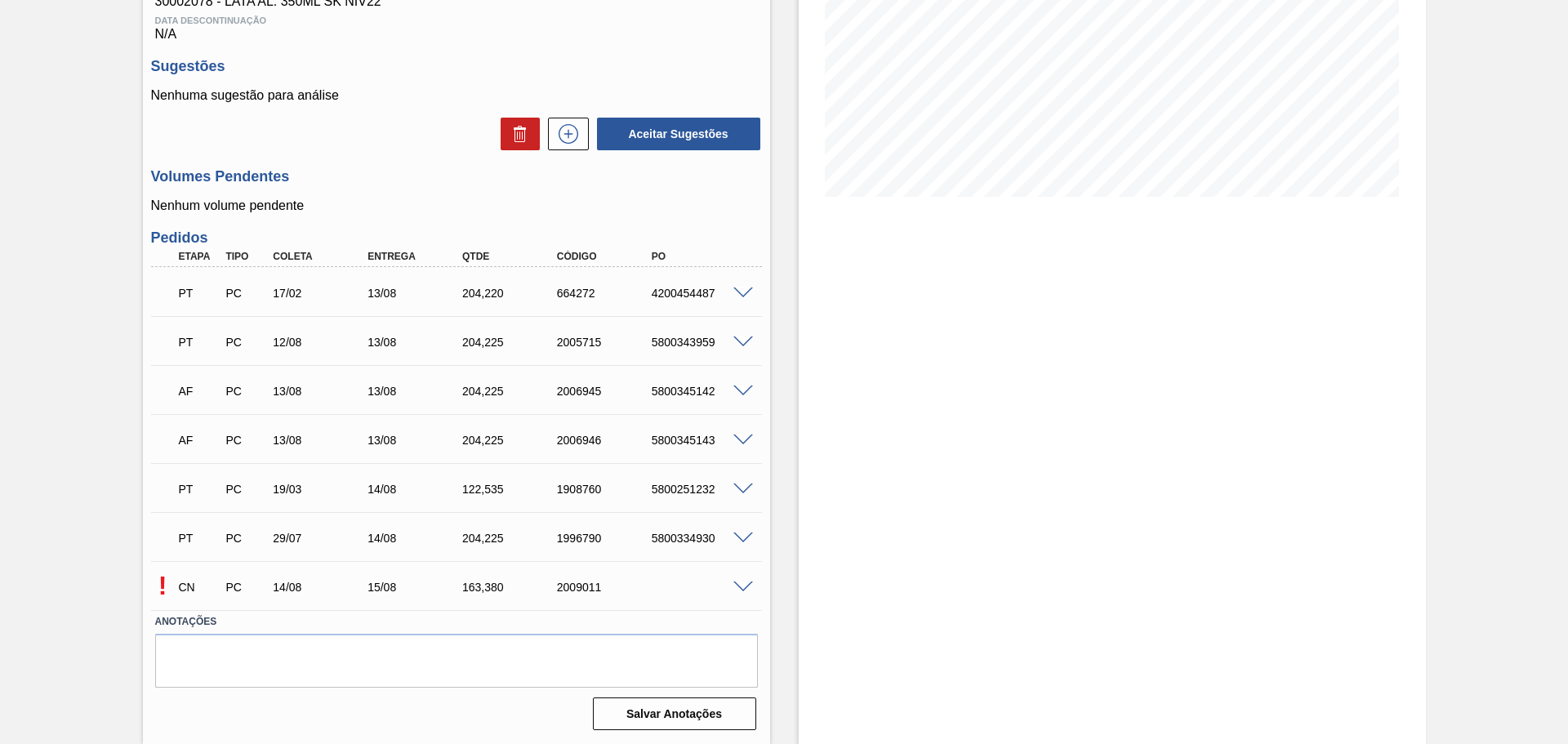
click at [734, 586] on span at bounding box center [743, 588] width 19 height 12
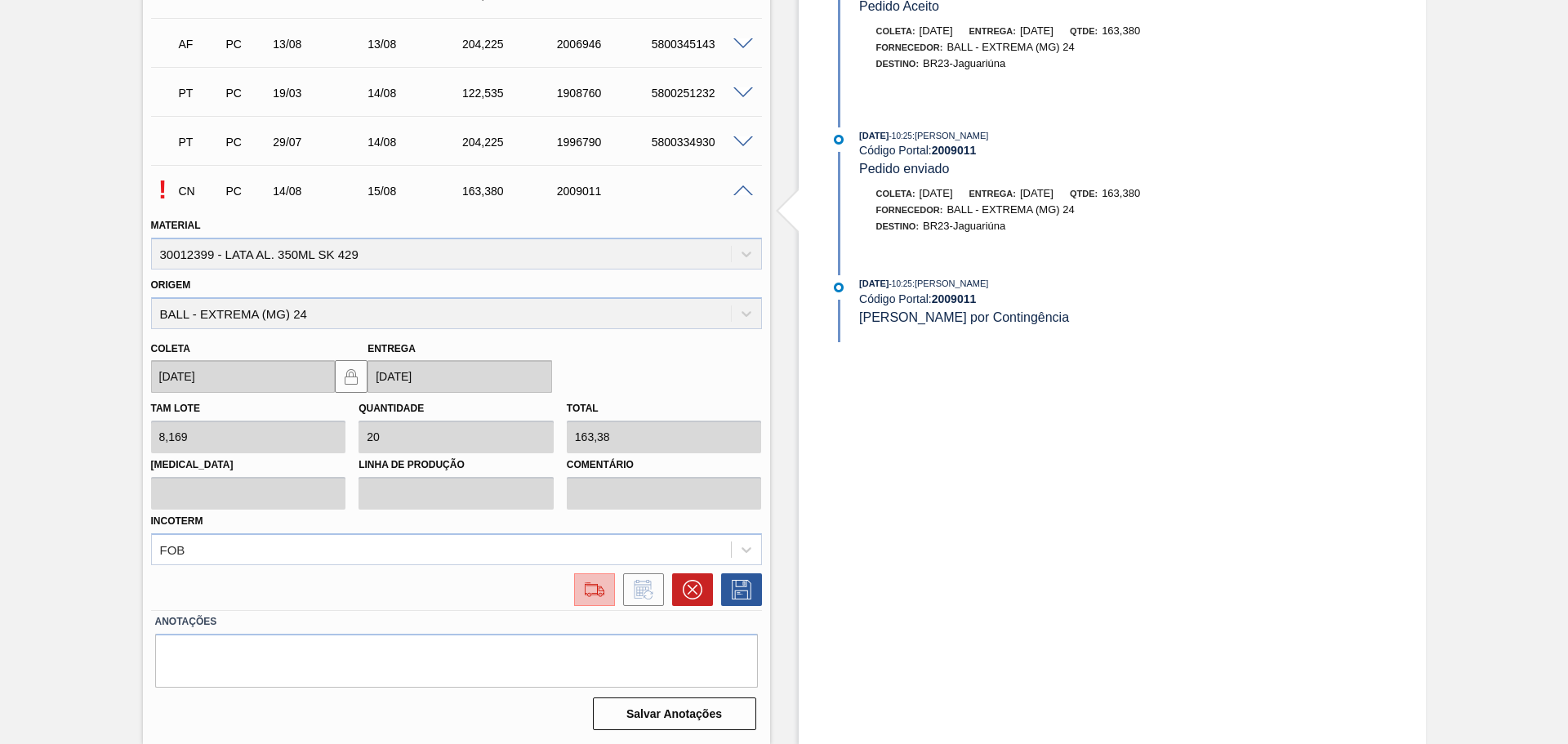
click at [602, 578] on button at bounding box center [594, 590] width 41 height 33
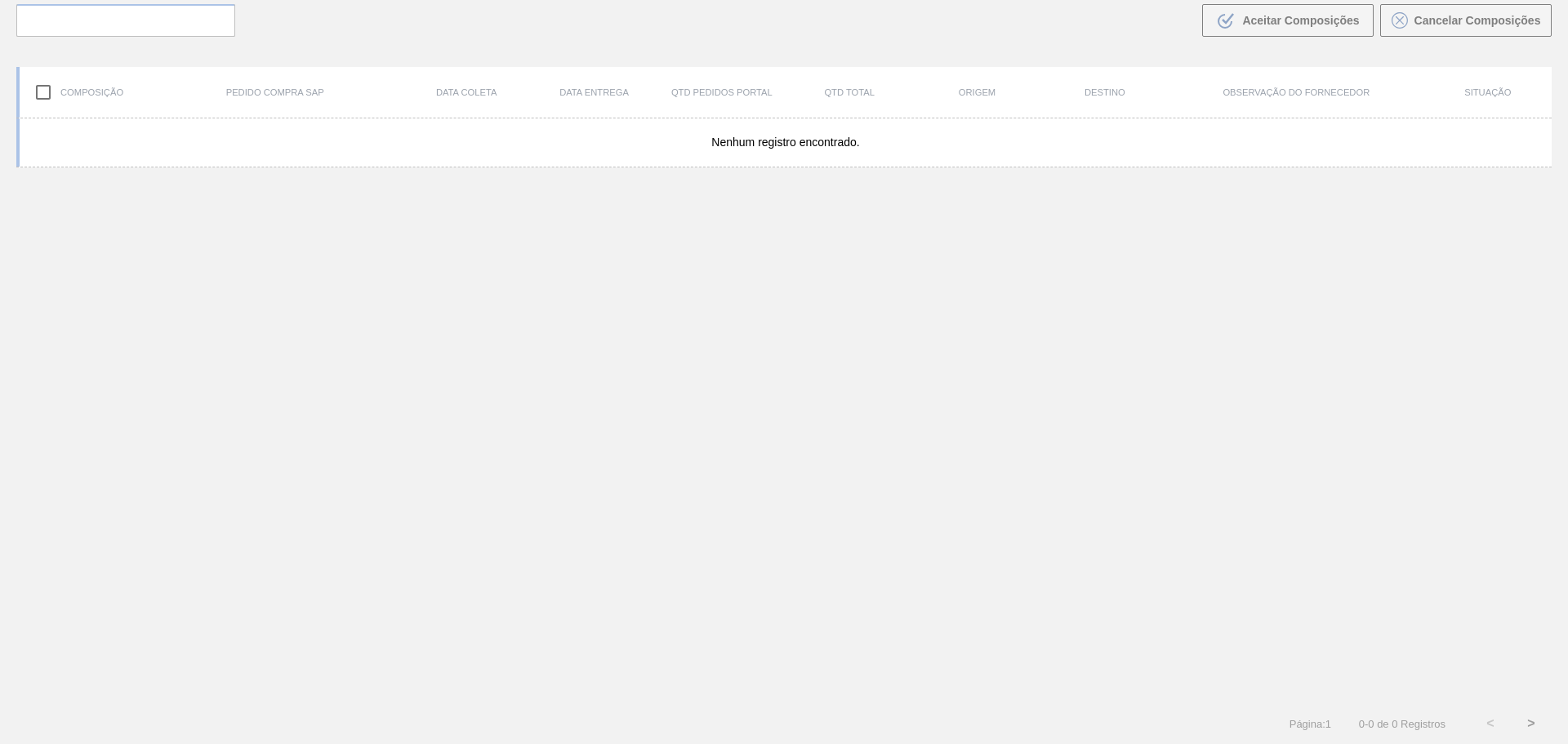
scroll to position [118, 0]
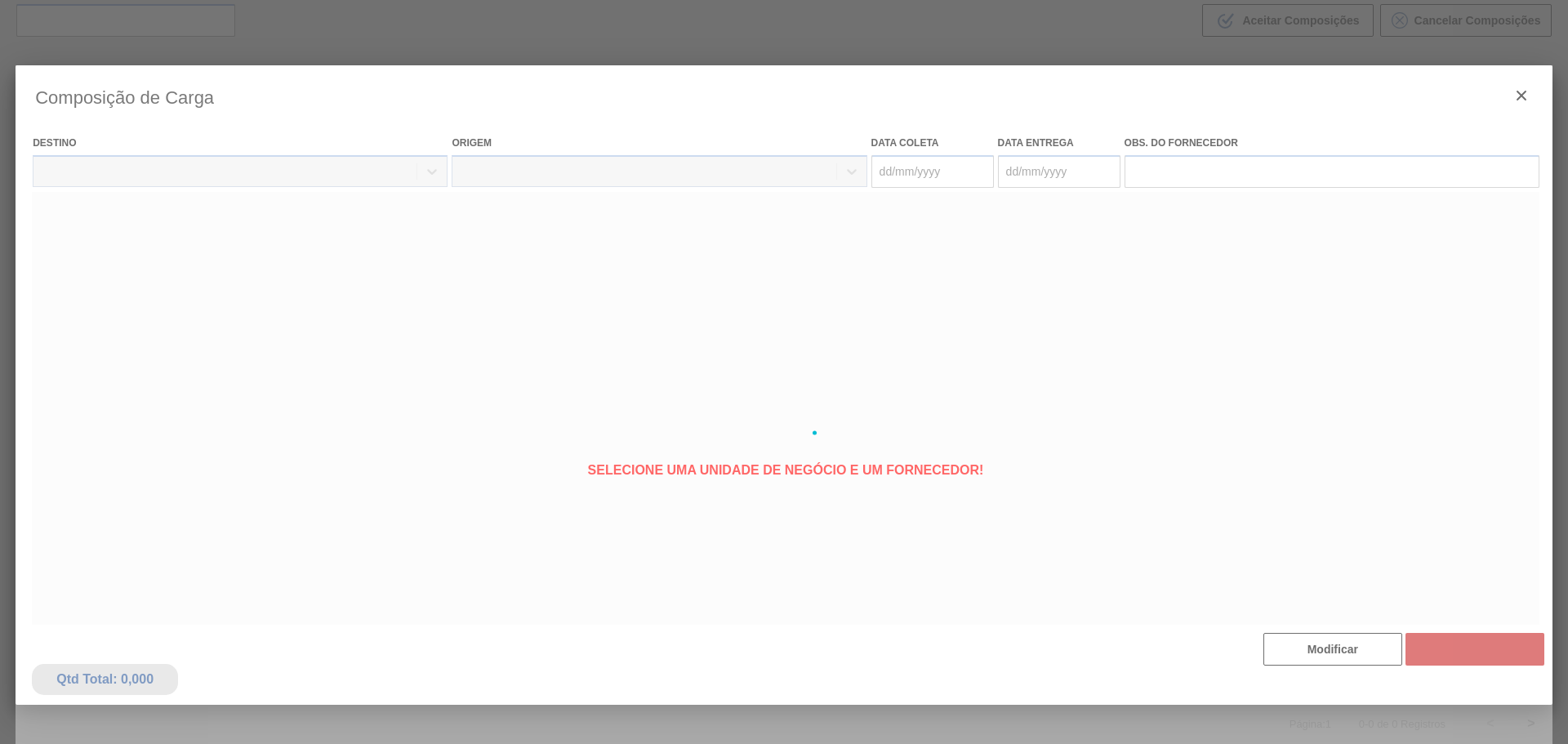
type coleta "[DATE]"
type entrega "[DATE]"
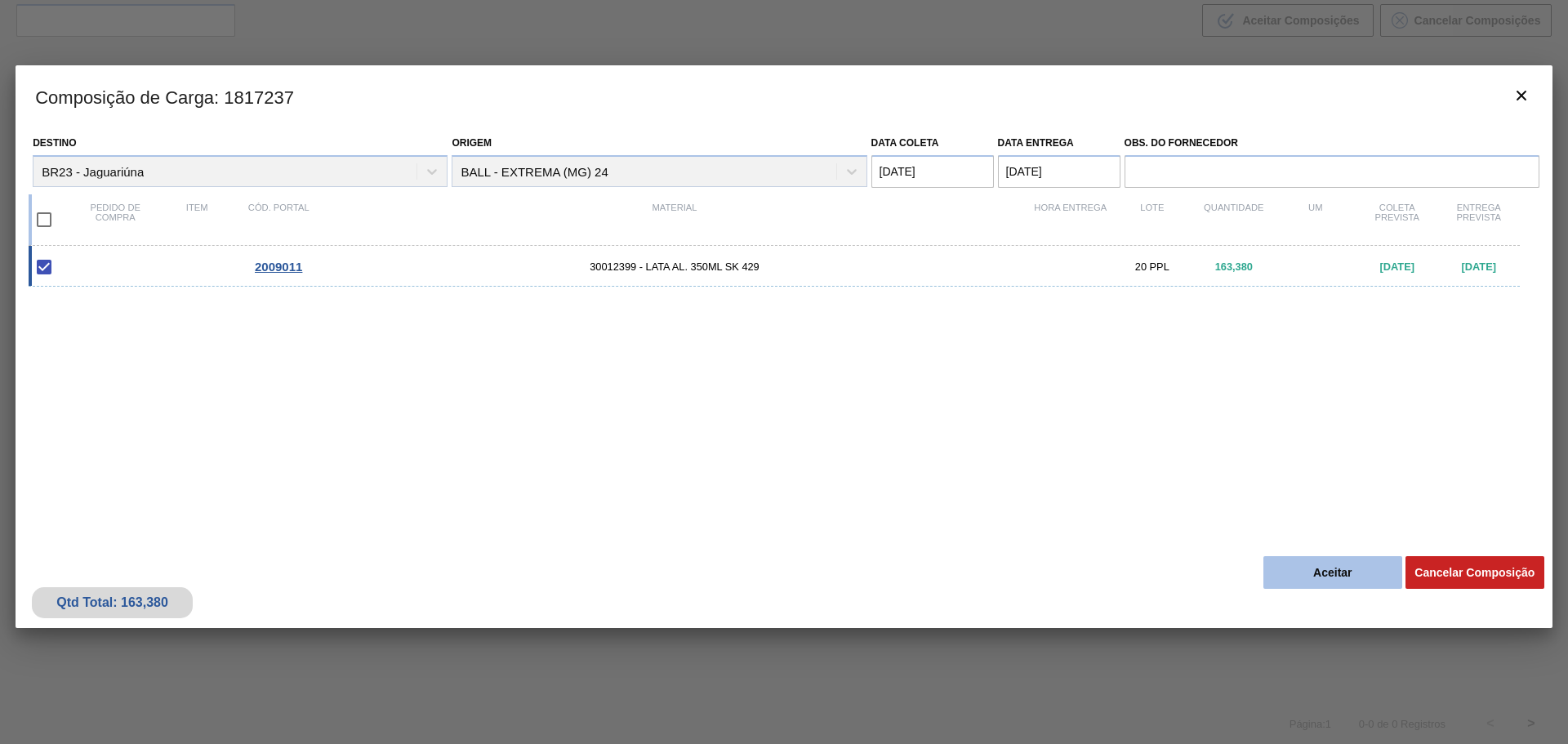
click at [1333, 573] on button "Aceitar" at bounding box center [1332, 572] width 139 height 33
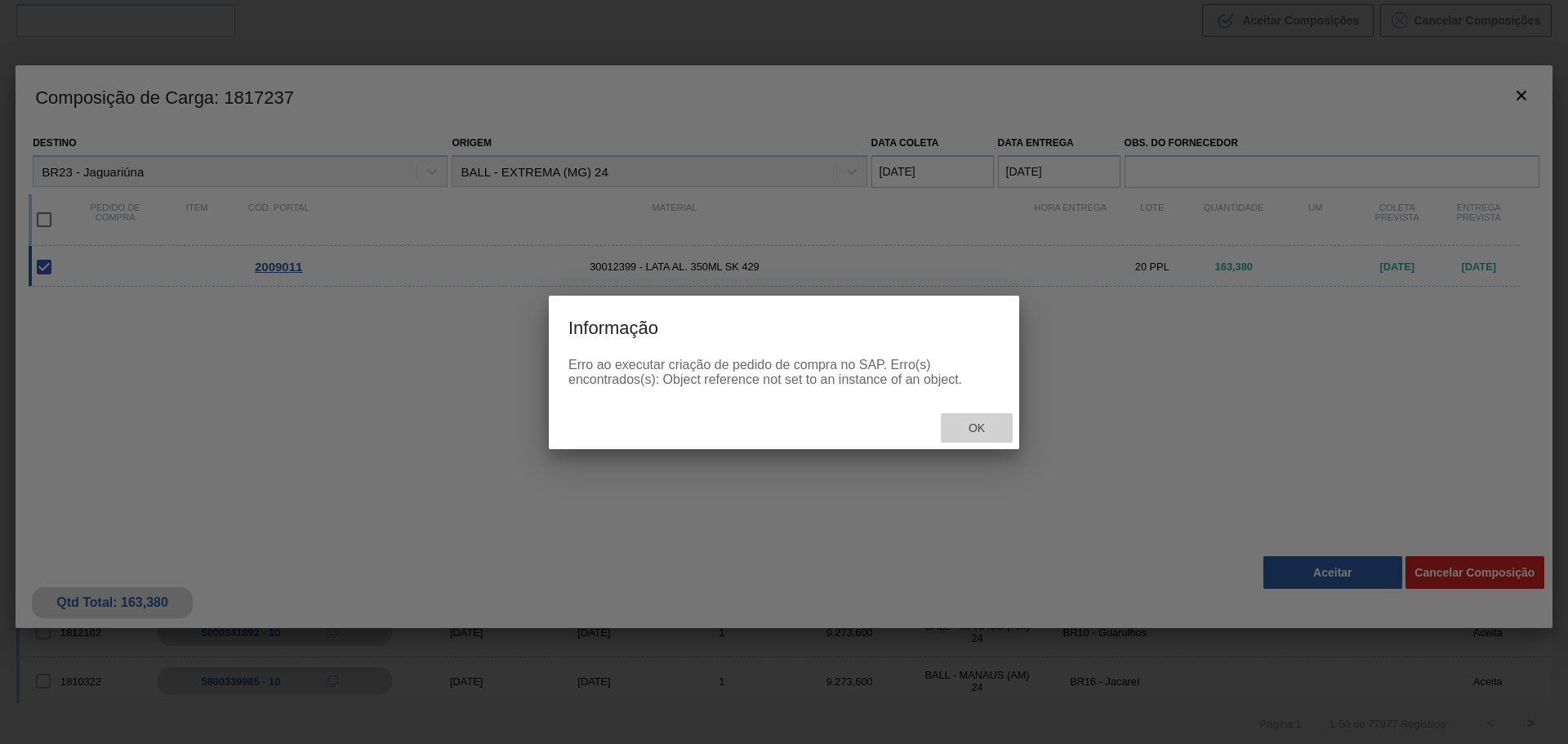
click at [976, 431] on span "Ok" at bounding box center [977, 429] width 42 height 13
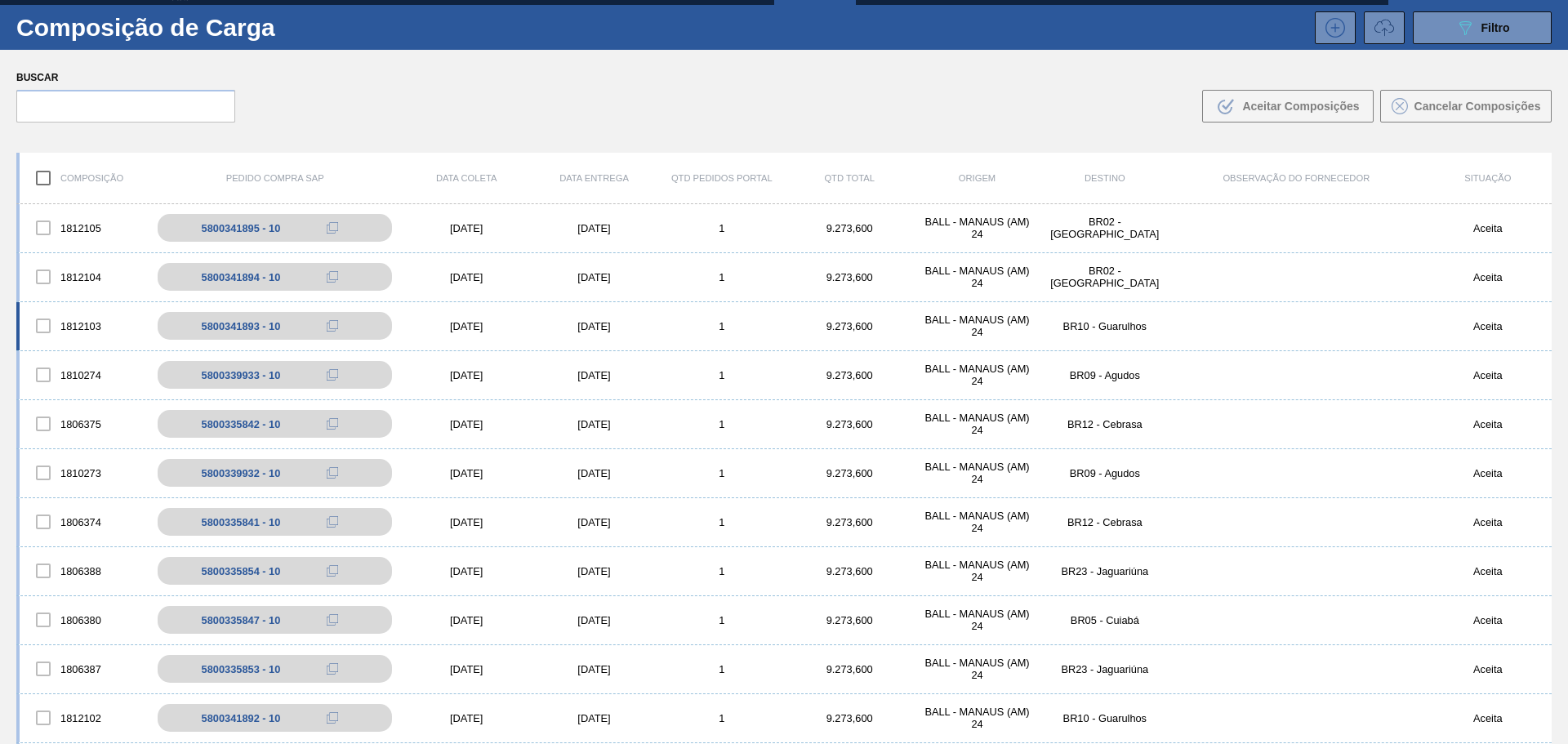
scroll to position [0, 0]
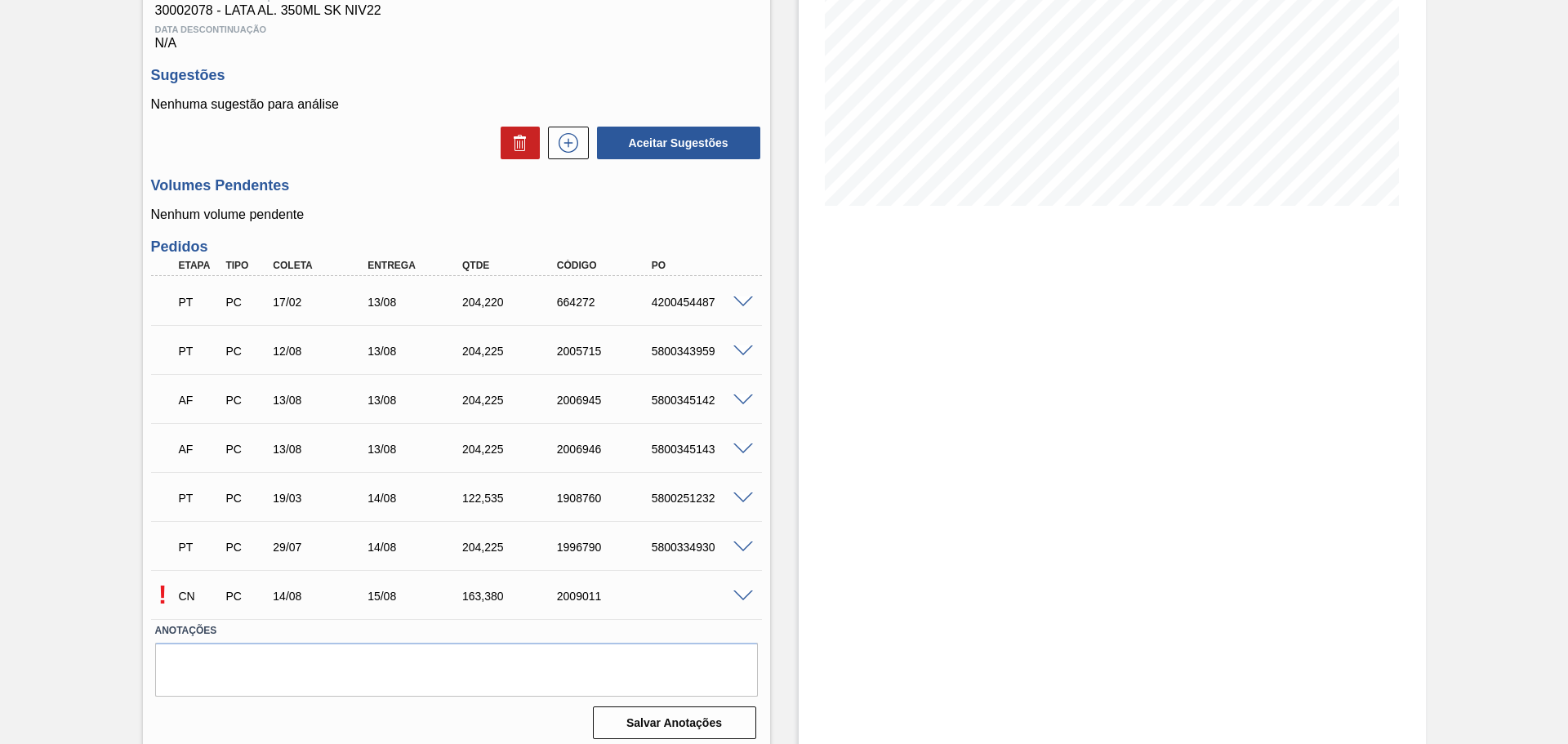
scroll to position [281, 0]
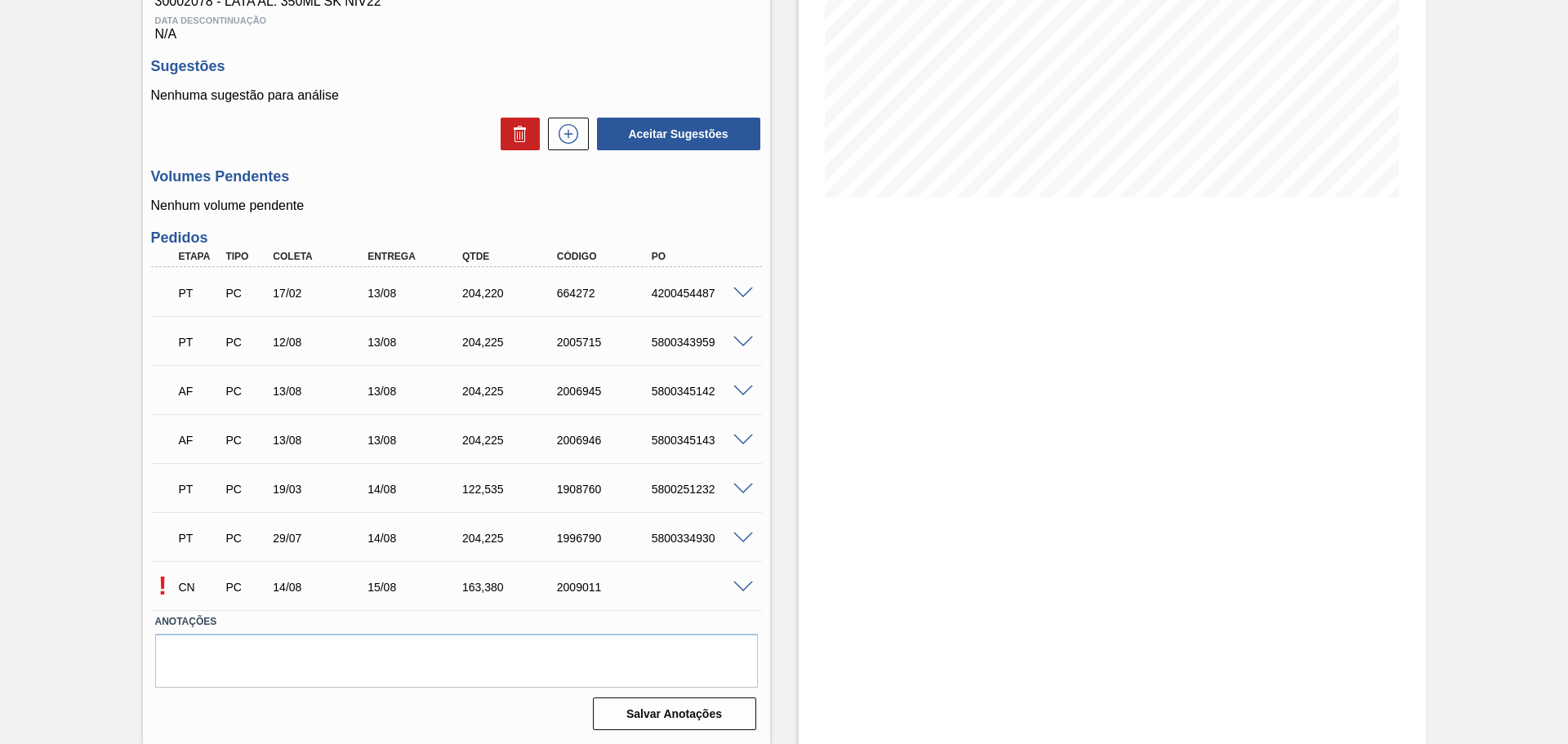
click at [736, 583] on span at bounding box center [743, 588] width 19 height 12
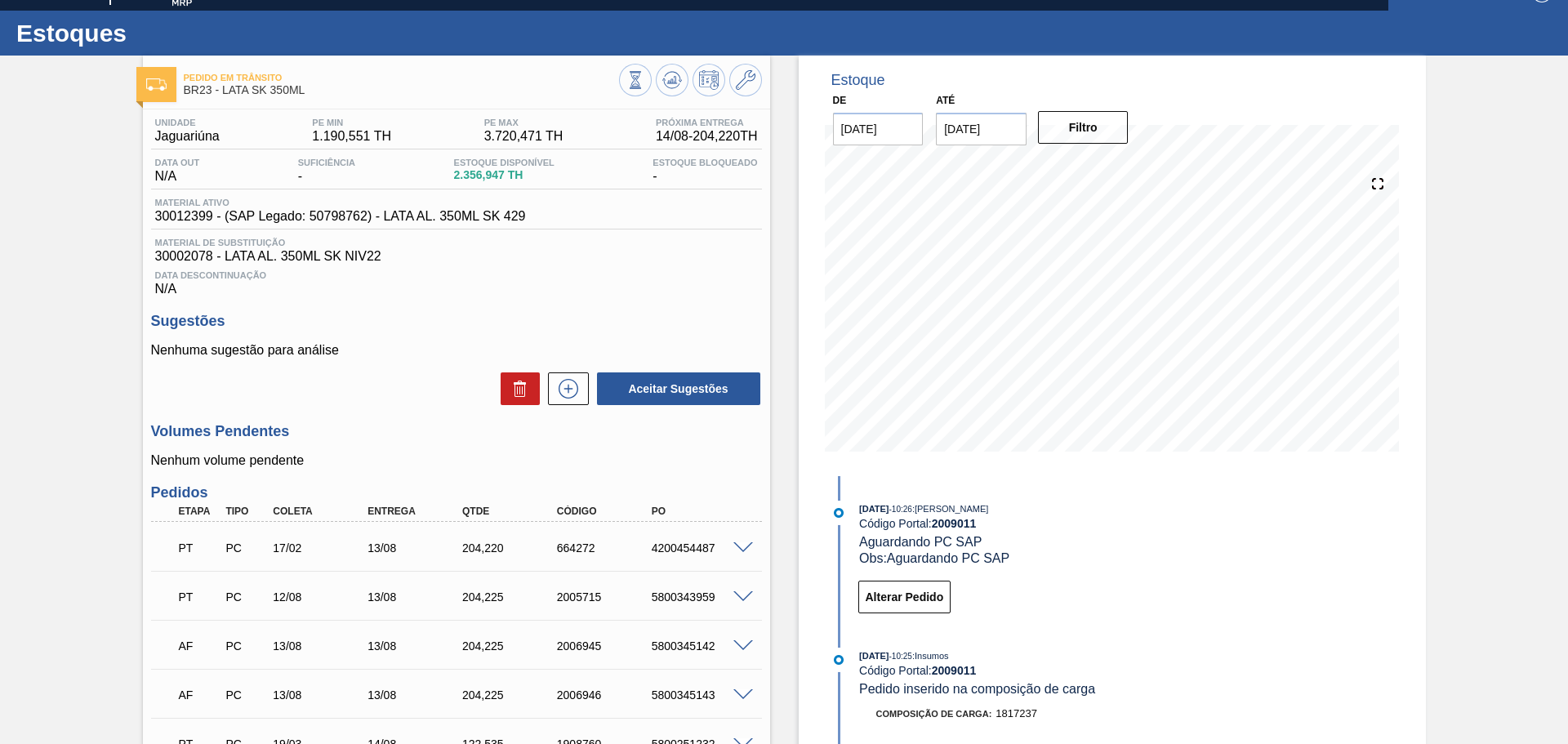
scroll to position [0, 0]
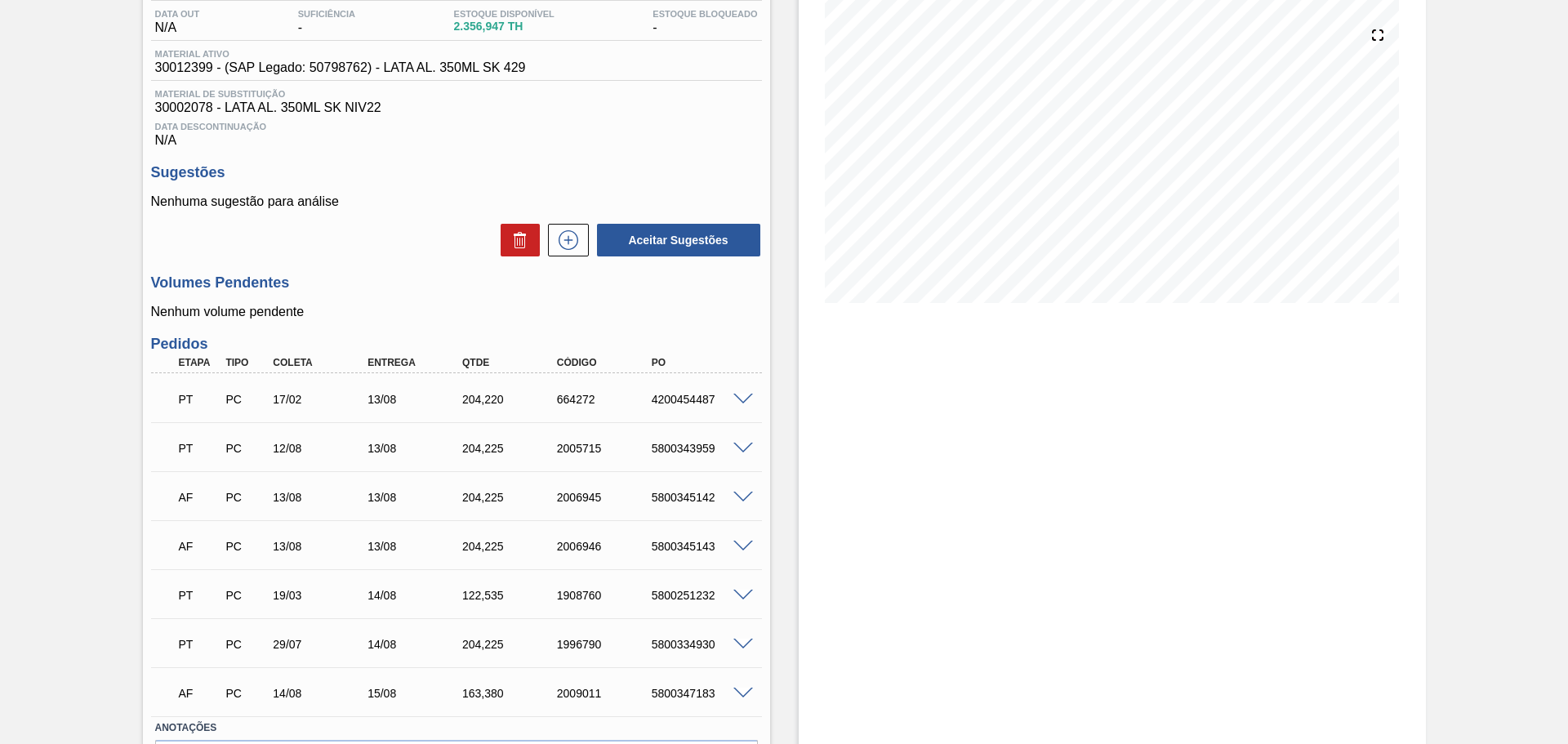
scroll to position [281, 0]
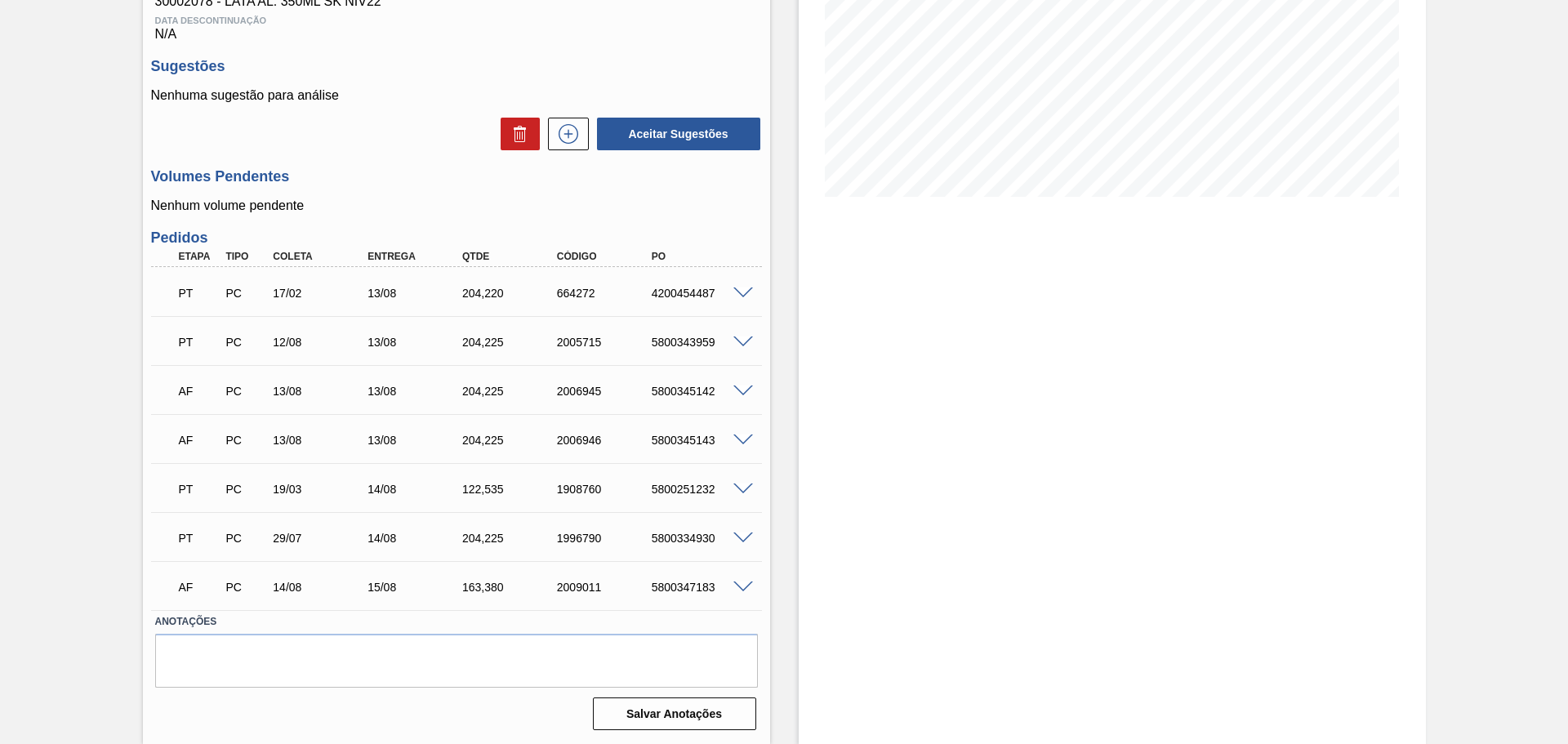
click at [740, 578] on div "AF PC 14/08 15/08 163,[PHONE_NUMBER] 5800347183" at bounding box center [456, 586] width 611 height 41
click at [742, 585] on span at bounding box center [743, 588] width 19 height 12
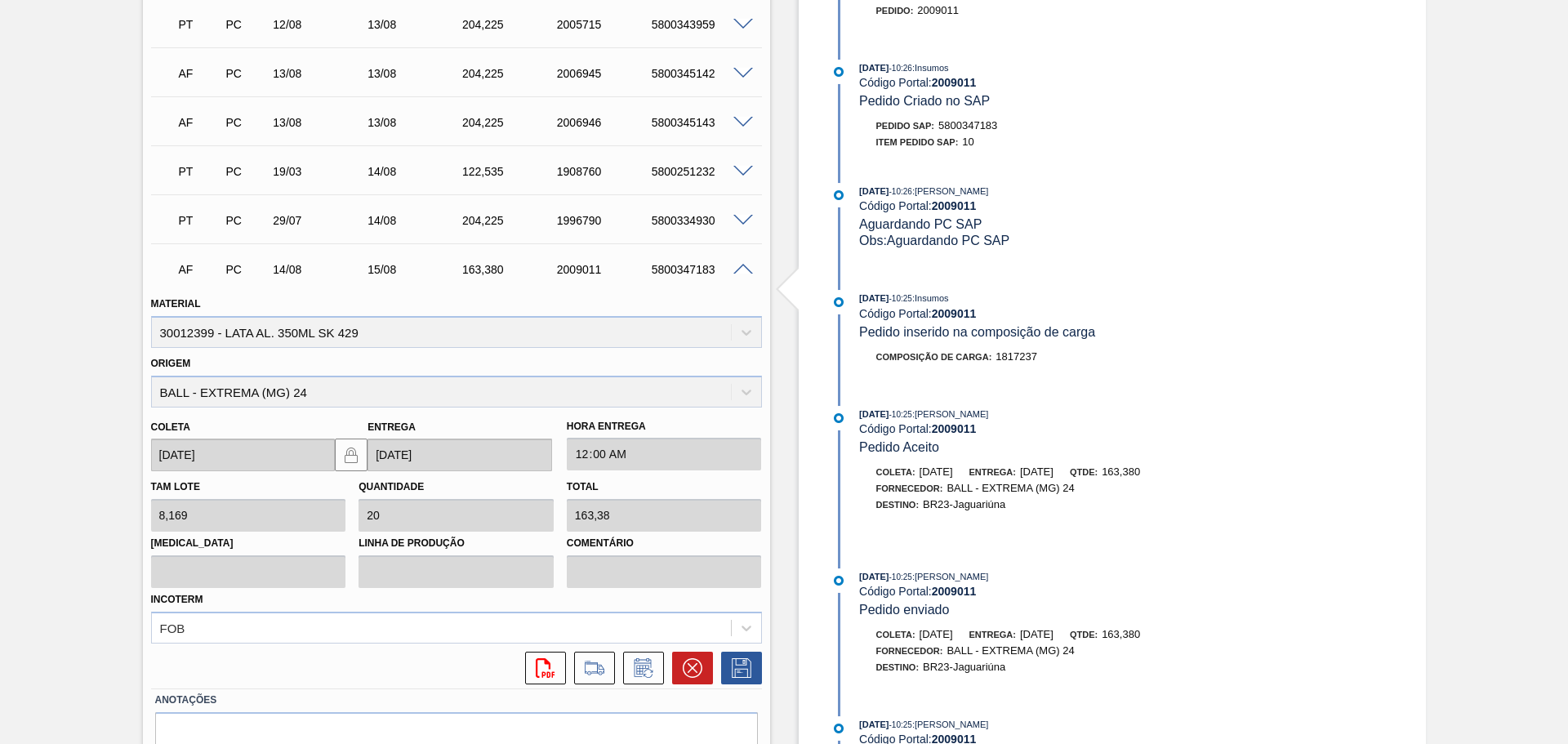
scroll to position [541, 0]
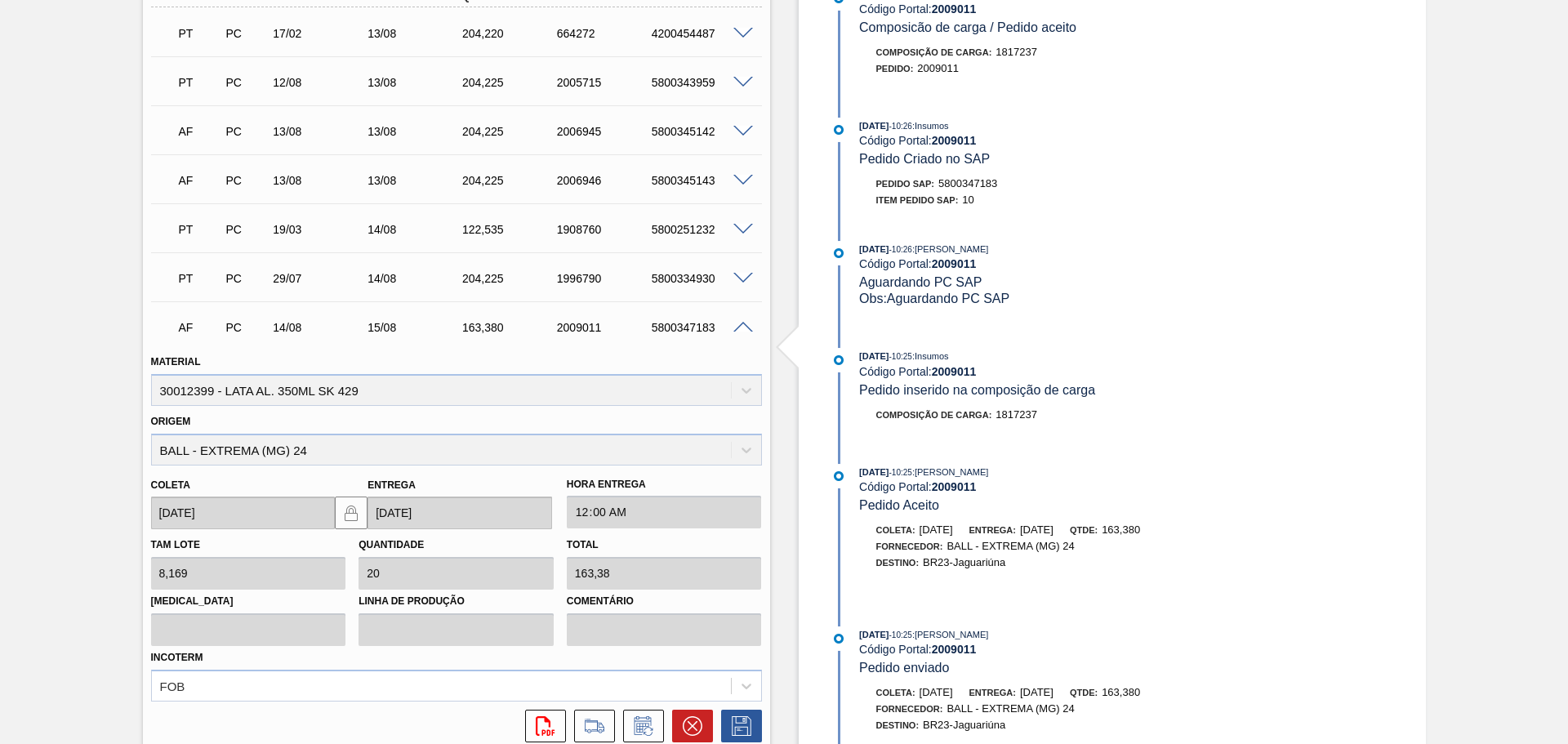
click at [677, 327] on div "5800347183" at bounding box center [701, 328] width 106 height 13
copy div "5800347183"
